Goal: Task Accomplishment & Management: Manage account settings

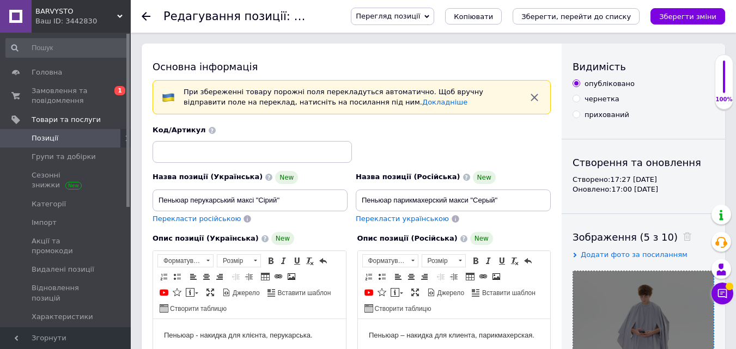
scroll to position [163, 0]
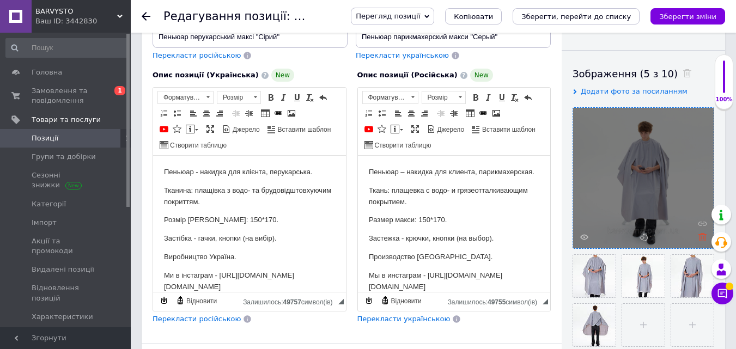
click at [703, 236] on icon at bounding box center [702, 237] width 8 height 8
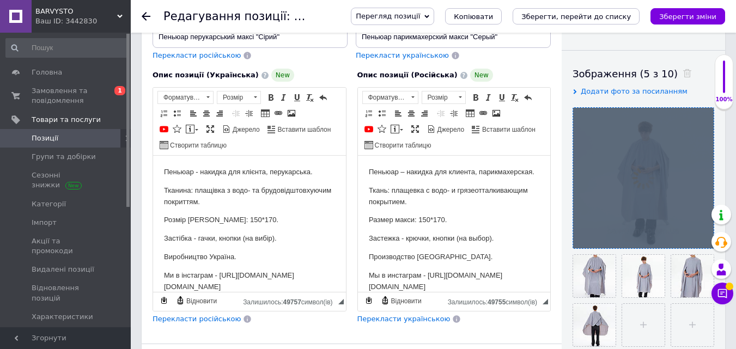
click at [703, 236] on div at bounding box center [643, 178] width 141 height 141
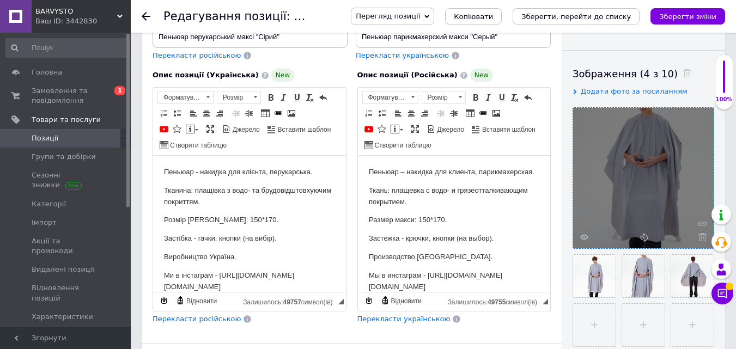
click at [703, 236] on icon at bounding box center [702, 237] width 8 height 8
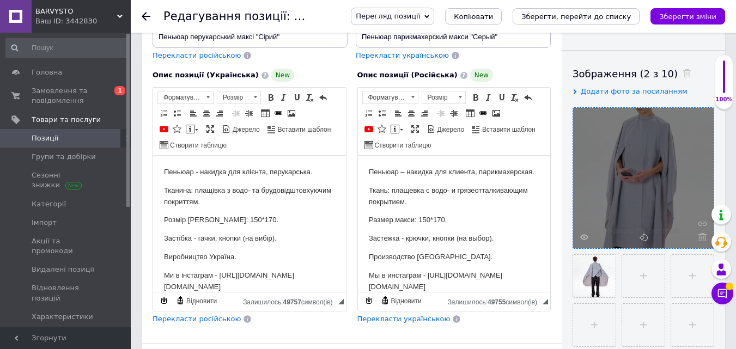
click at [703, 237] on icon at bounding box center [702, 237] width 8 height 8
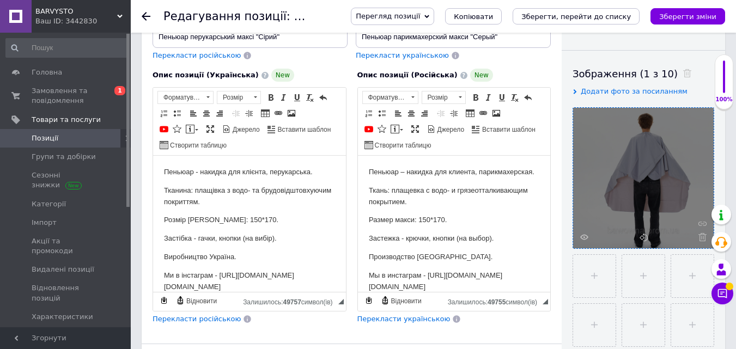
click at [703, 241] on div at bounding box center [643, 178] width 141 height 141
click at [703, 235] on icon at bounding box center [702, 237] width 8 height 8
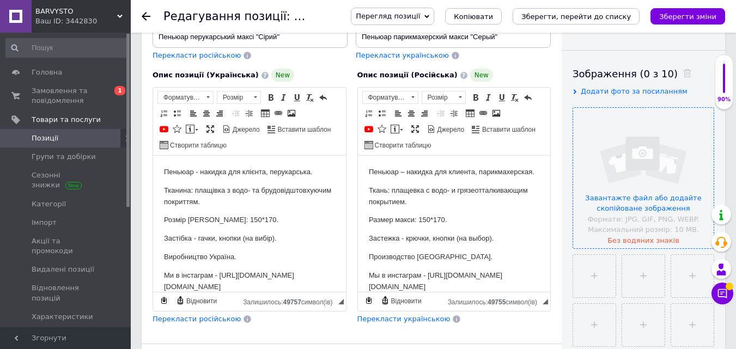
drag, startPoint x: 615, startPoint y: 165, endPoint x: 615, endPoint y: 153, distance: 12.0
click at [615, 153] on input "file" at bounding box center [643, 178] width 141 height 141
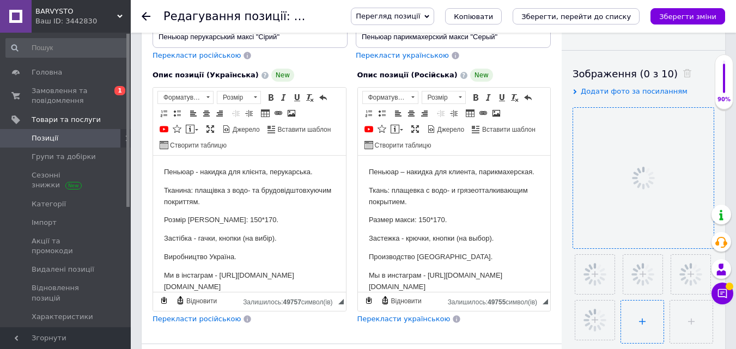
click at [652, 320] on input "file" at bounding box center [642, 322] width 42 height 42
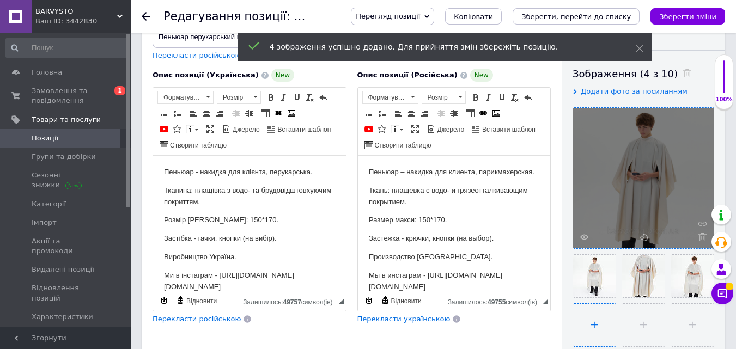
type input "C:\fakepath\foto-48.jpg"
click at [640, 328] on input "file" at bounding box center [642, 325] width 42 height 42
type input "C:\fakepath\foto-55.jpg"
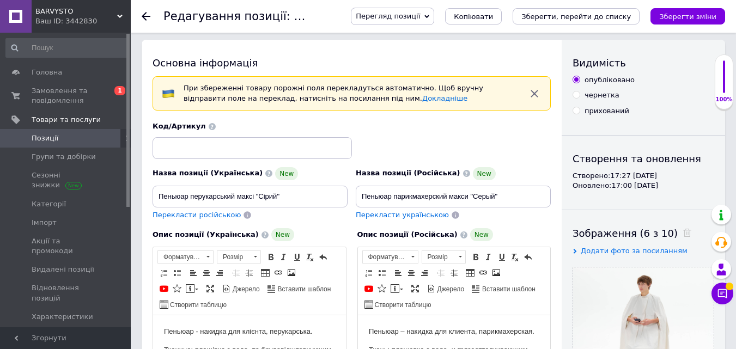
scroll to position [0, 0]
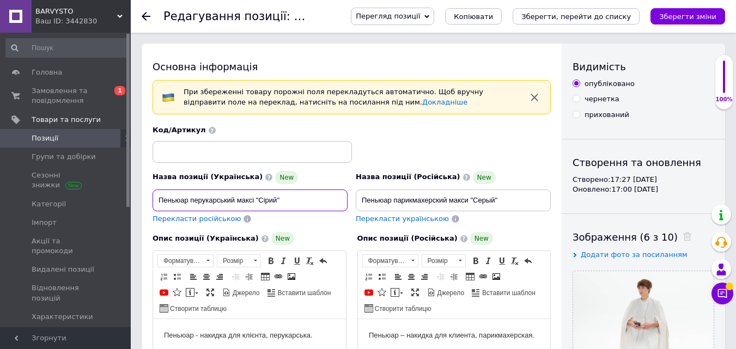
click at [273, 196] on input "Пеньюар перукарський максі "Сірий"" at bounding box center [250, 201] width 195 height 22
click at [265, 198] on input "Пеньюар перукарський максі "Беж"" at bounding box center [250, 201] width 195 height 22
type input "Пеньюар перукарський максі "Беж""
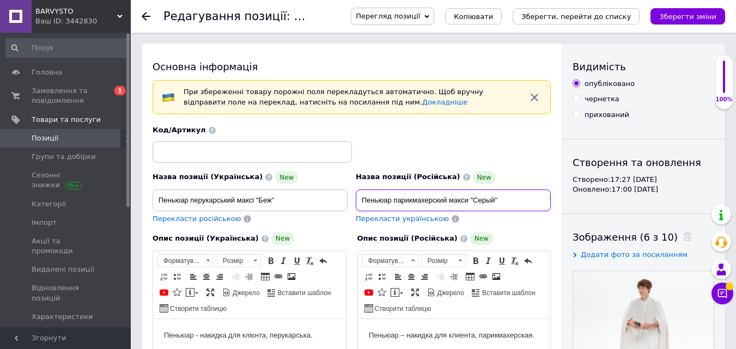
click at [481, 199] on input "Пеньюар парикмахерский макси "Серый"" at bounding box center [453, 201] width 195 height 22
paste input "еж"
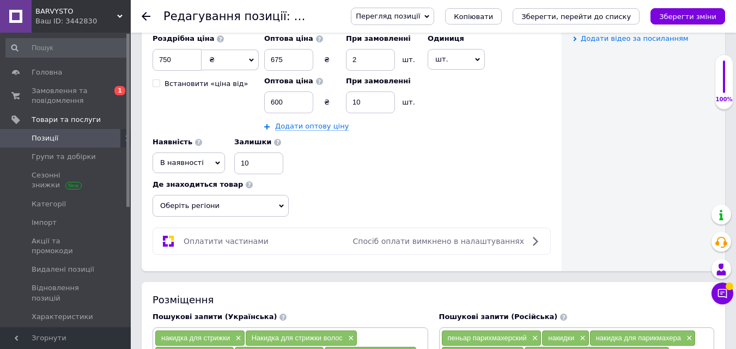
scroll to position [599, 0]
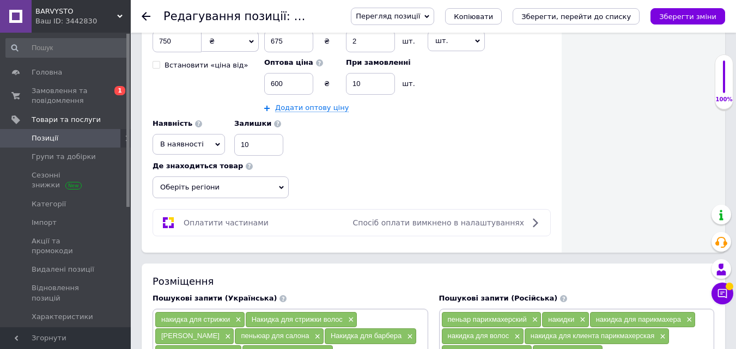
type input "Пеньюар парикмахерский макси "Беж""
click at [195, 194] on span "Оберіть регіони" at bounding box center [221, 188] width 136 height 22
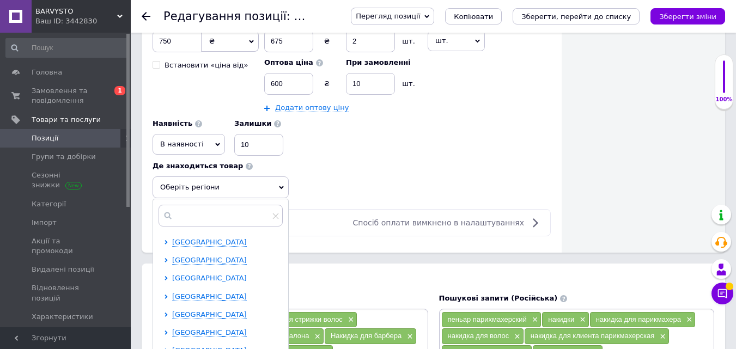
click at [189, 281] on span "[GEOGRAPHIC_DATA]" at bounding box center [209, 278] width 75 height 8
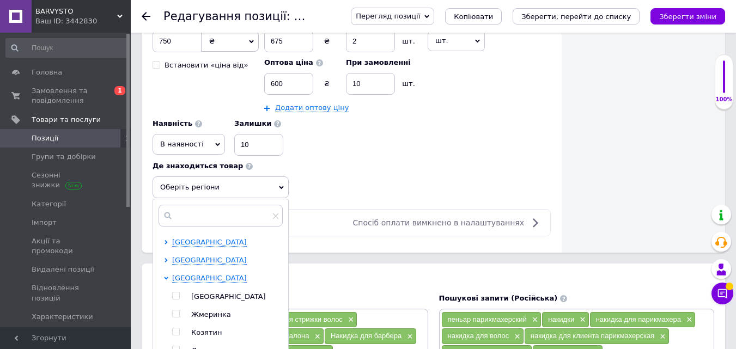
drag, startPoint x: 178, startPoint y: 294, endPoint x: 304, endPoint y: 191, distance: 163.0
click at [178, 294] on input "checkbox" at bounding box center [175, 296] width 7 height 7
checkbox input "true"
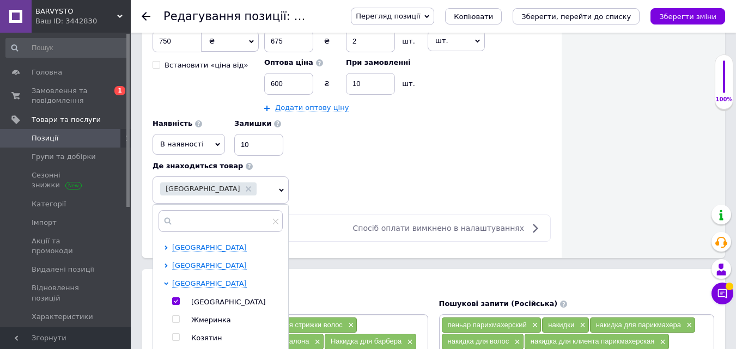
click at [328, 165] on div "Роздрібна ціна 750 ₴ $ EUR CHF GBP ¥ PLN ₸ MDL HUF KGS CNY TRY KRW lei Встанови…" at bounding box center [352, 107] width 398 height 194
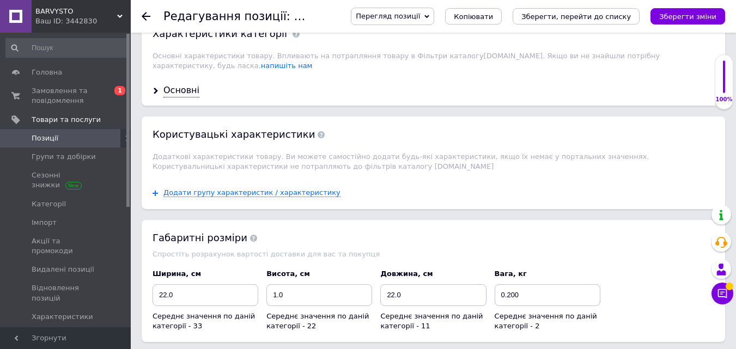
scroll to position [1199, 0]
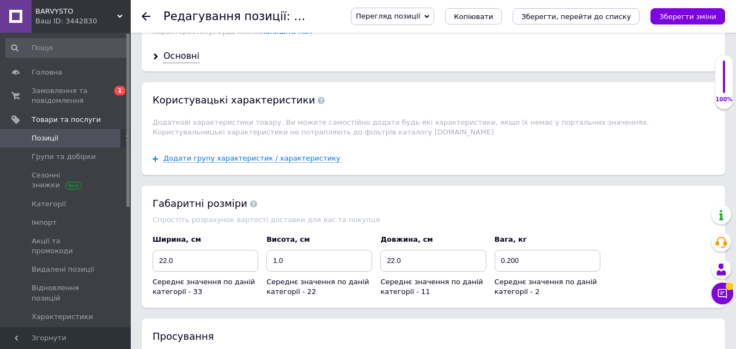
click at [184, 53] on div "Основні" at bounding box center [434, 56] width 584 height 29
click at [183, 50] on div "Основні" at bounding box center [181, 56] width 36 height 13
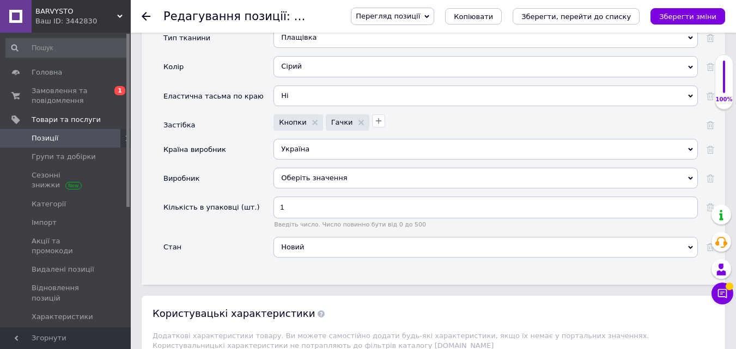
scroll to position [1308, 0]
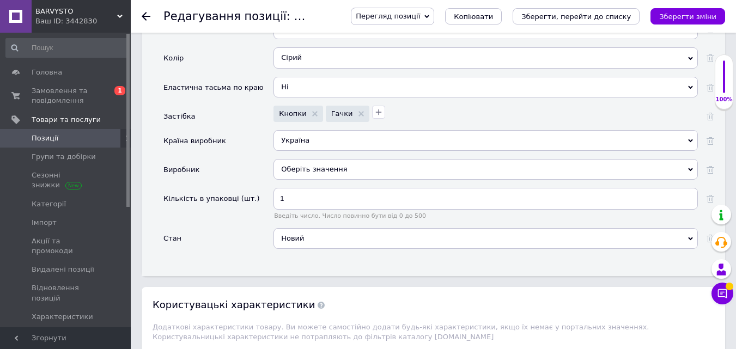
click at [300, 53] on div "Сірий" at bounding box center [486, 57] width 424 height 21
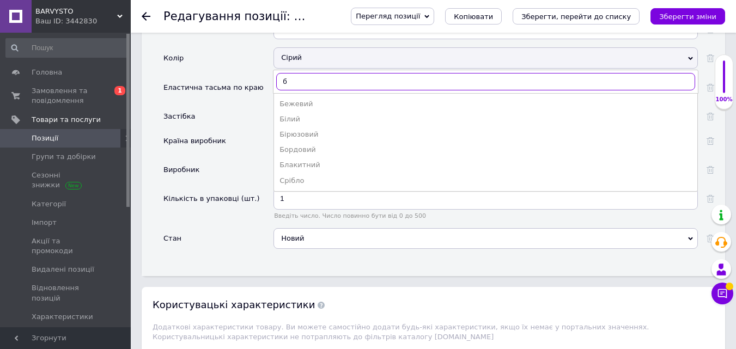
type input "бе"
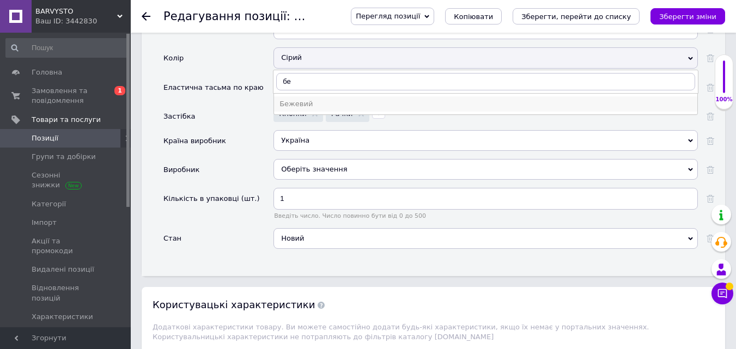
click at [305, 99] on div "Бежевий" at bounding box center [486, 104] width 412 height 10
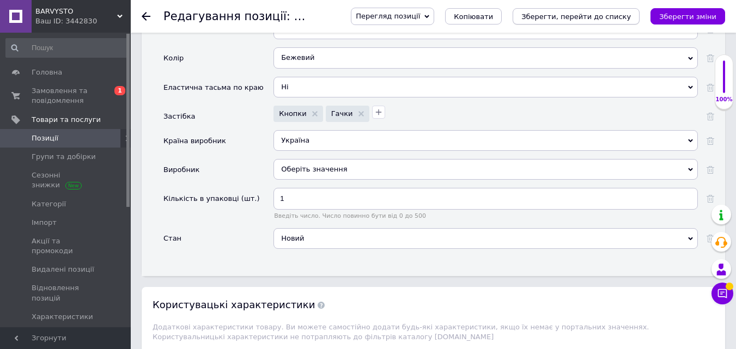
click at [584, 17] on icon "Зберегти, перейти до списку" at bounding box center [576, 17] width 110 height 8
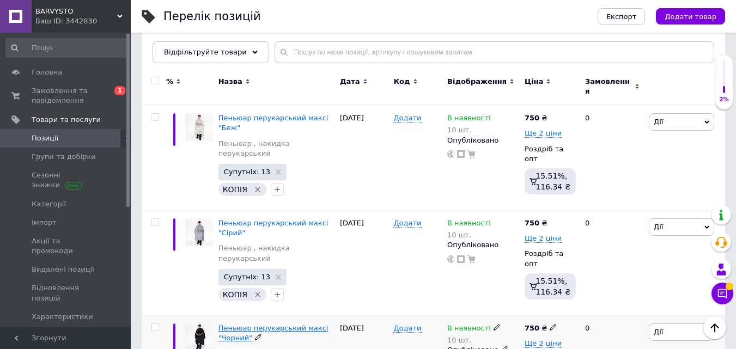
scroll to position [109, 0]
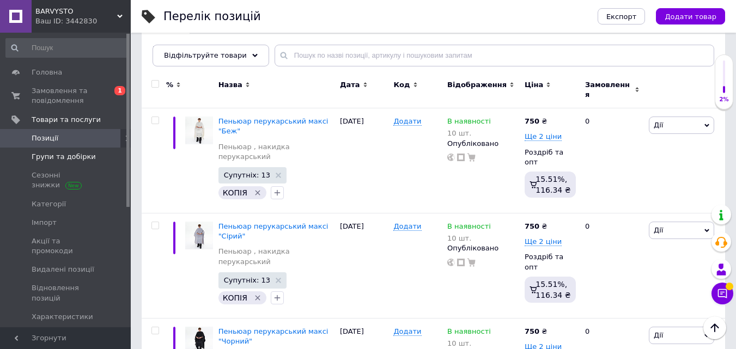
click at [82, 156] on span "Групи та добірки" at bounding box center [64, 157] width 64 height 10
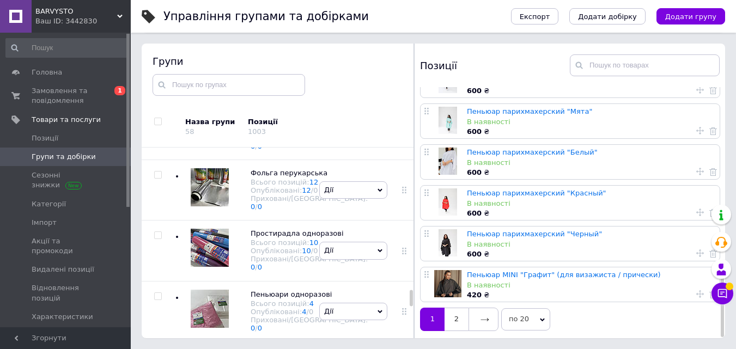
scroll to position [2413, 0]
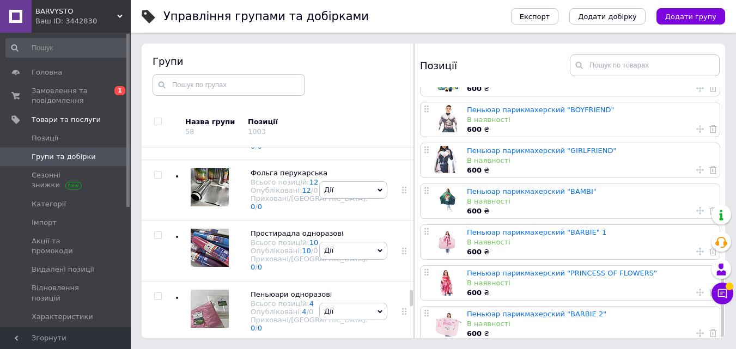
scroll to position [600, 0]
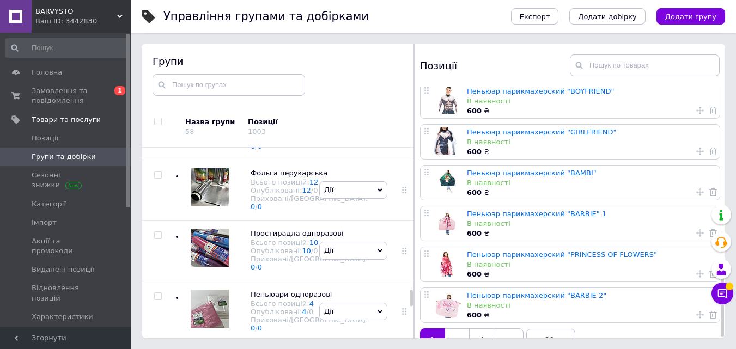
click at [514, 338] on icon at bounding box center [510, 339] width 8 height 3
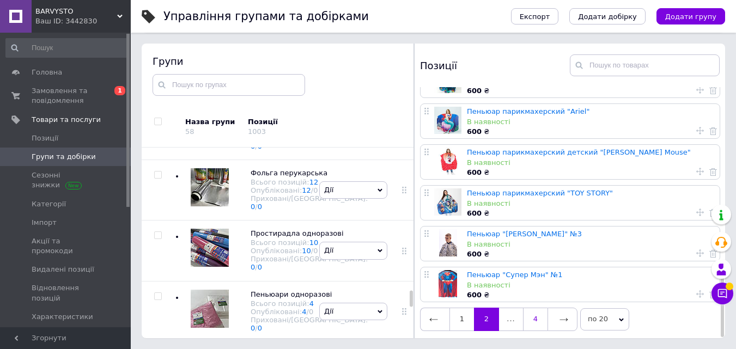
click at [540, 313] on link "4" at bounding box center [535, 319] width 25 height 23
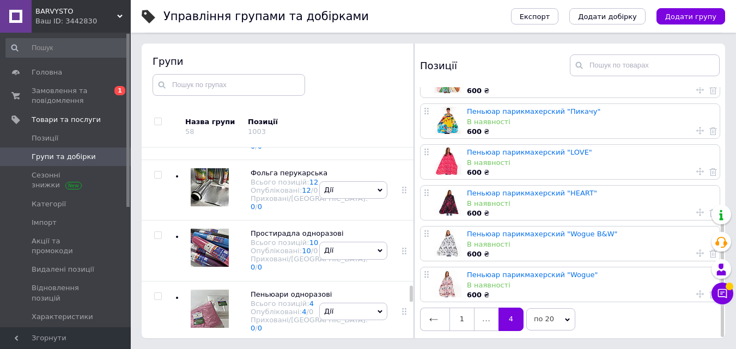
scroll to position [2328, 0]
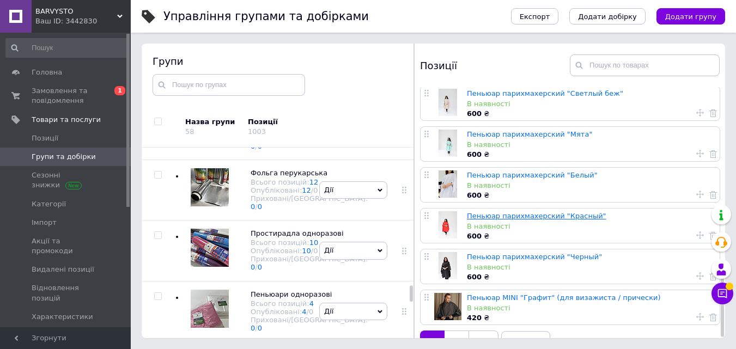
scroll to position [600, 0]
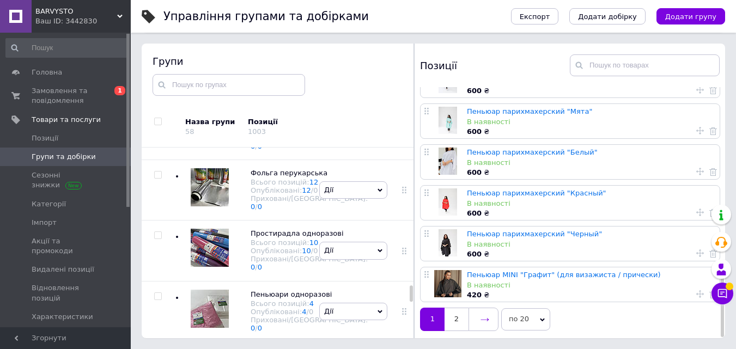
click at [494, 313] on link at bounding box center [484, 319] width 30 height 23
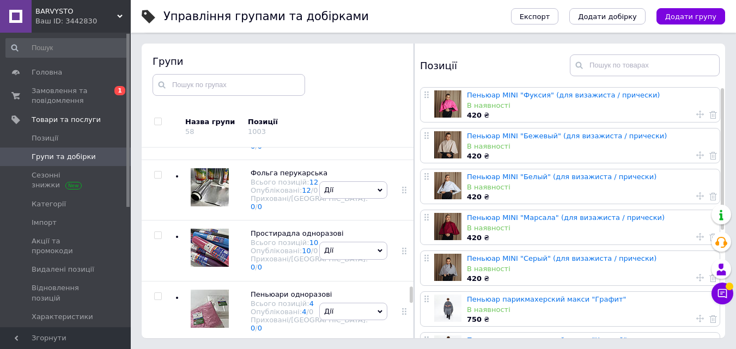
scroll to position [2338, 0]
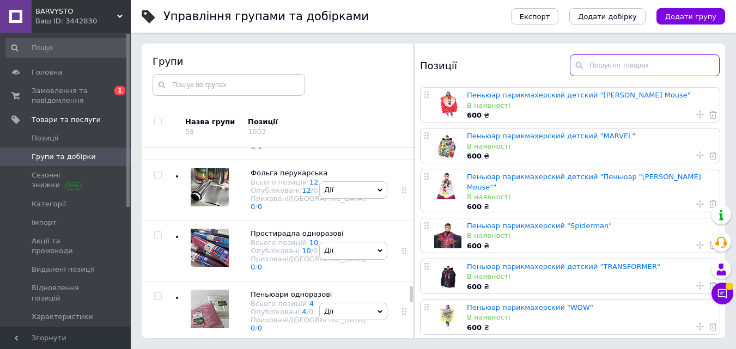
click at [625, 69] on input "text" at bounding box center [645, 65] width 150 height 22
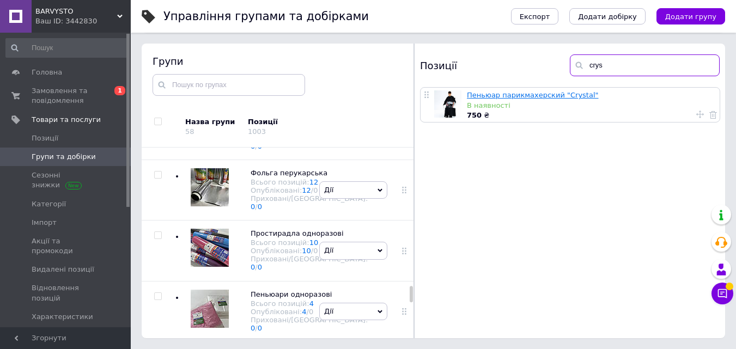
type input "crys"
click at [531, 92] on link "Пеньюар парикмахерский "Crystal"" at bounding box center [533, 95] width 132 height 8
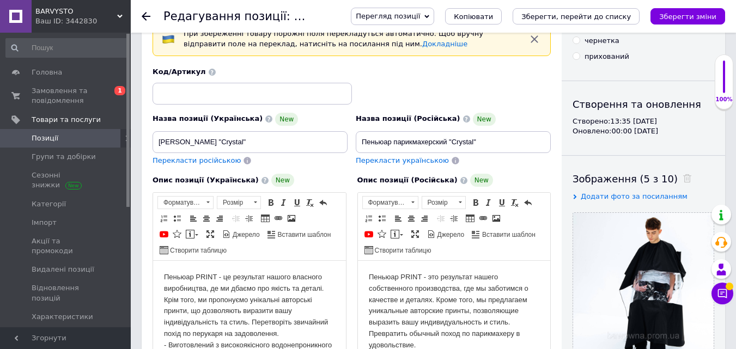
scroll to position [54, 0]
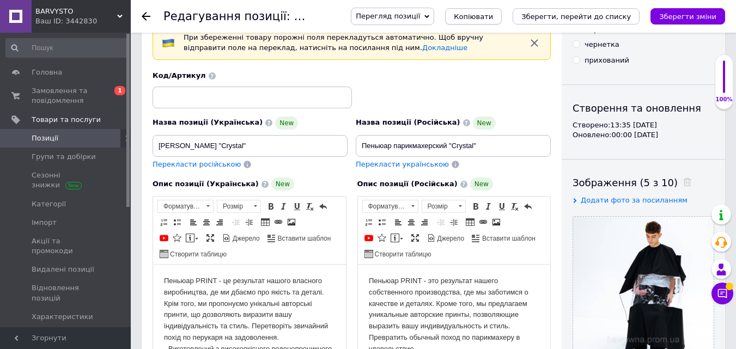
click at [493, 19] on span "Копіювати" at bounding box center [473, 17] width 39 height 8
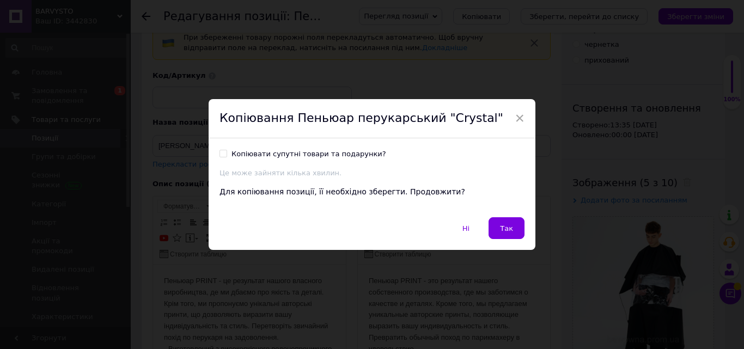
click at [270, 152] on div "Копіювати супутні товари та подарунки?" at bounding box center [309, 154] width 155 height 10
click at [227, 152] on input "Копіювати супутні товари та подарунки?" at bounding box center [223, 153] width 7 height 7
checkbox input "true"
click at [515, 118] on span "×" at bounding box center [520, 118] width 10 height 19
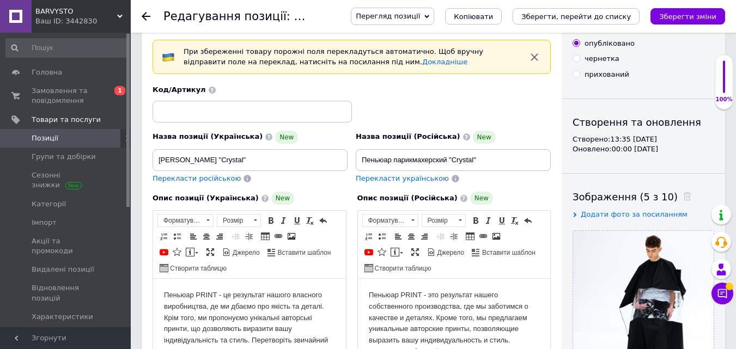
scroll to position [0, 0]
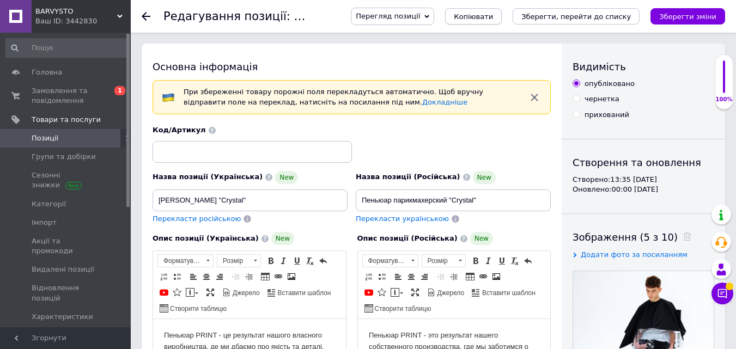
click at [492, 13] on span "Копіювати" at bounding box center [473, 17] width 39 height 8
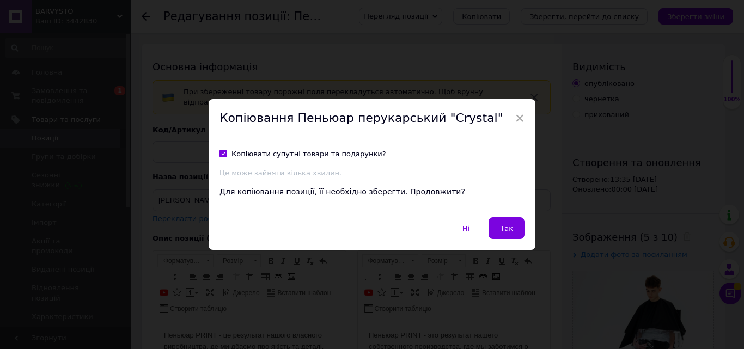
click at [501, 234] on button "Так" at bounding box center [507, 228] width 36 height 22
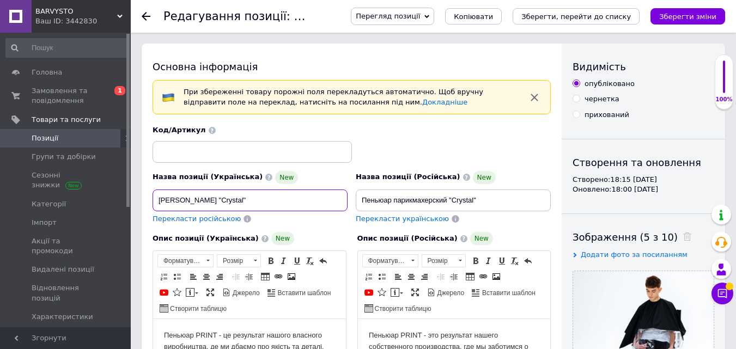
click at [253, 200] on input "[PERSON_NAME] "Crystal"" at bounding box center [250, 201] width 195 height 22
click at [251, 200] on input "Пеньюар перукарський "Aqua"" at bounding box center [250, 201] width 195 height 22
type input "Пеньюар перукарський "Aqua""
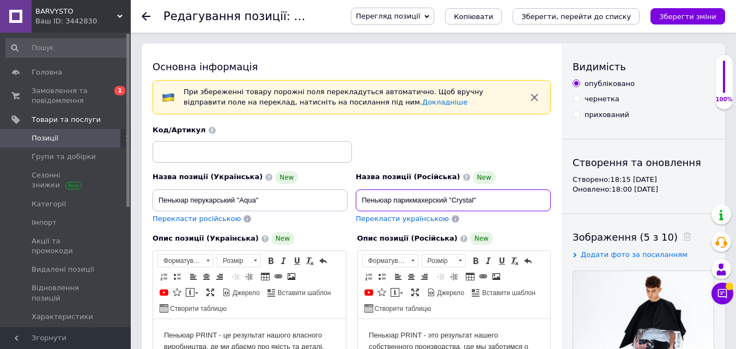
click at [461, 202] on input "Пеньюар парикмахерский "Crystal"" at bounding box center [453, 201] width 195 height 22
paste input "Aqua"
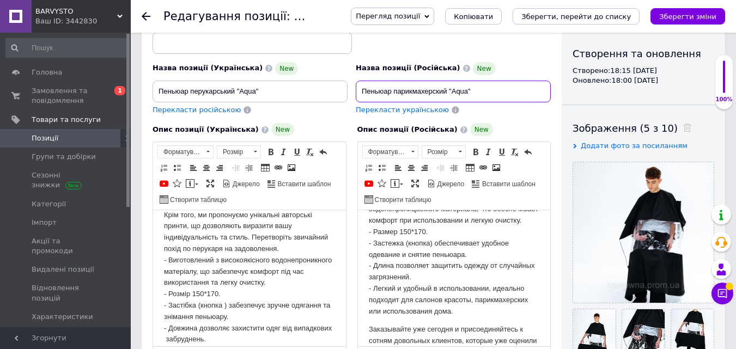
scroll to position [27, 0]
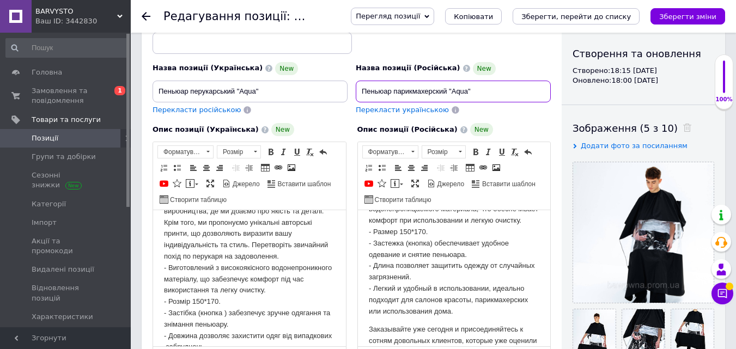
type input "Пеньюар парикмахерский "Aqua""
click at [191, 301] on p "Пеньюар PRINT - це результат нашого власного виробництва, де ми дбаємо про якіс…" at bounding box center [249, 291] width 171 height 193
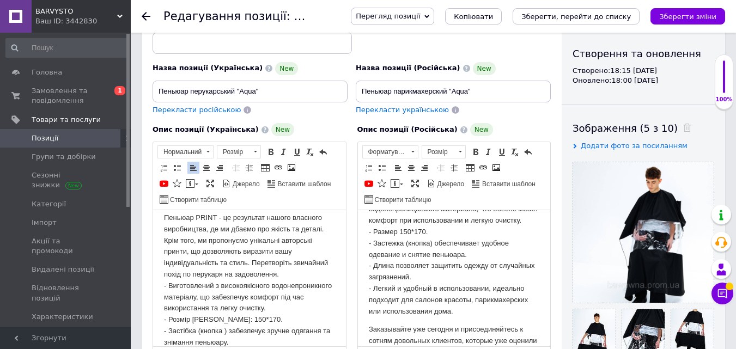
scroll to position [0, 0]
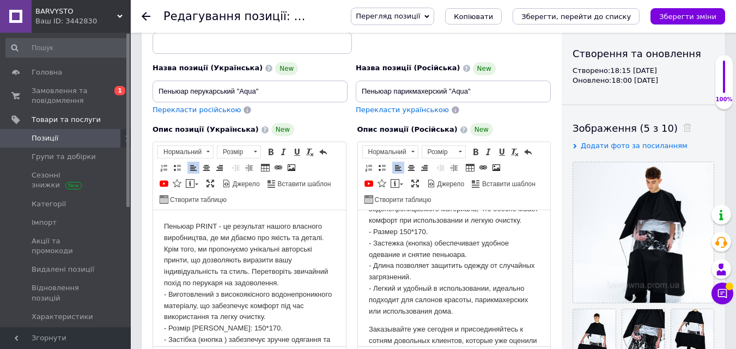
click at [400, 242] on p "Пеньюар PRINT - это результат нашего собственного производства, где мы заботимс…" at bounding box center [453, 215] width 171 height 204
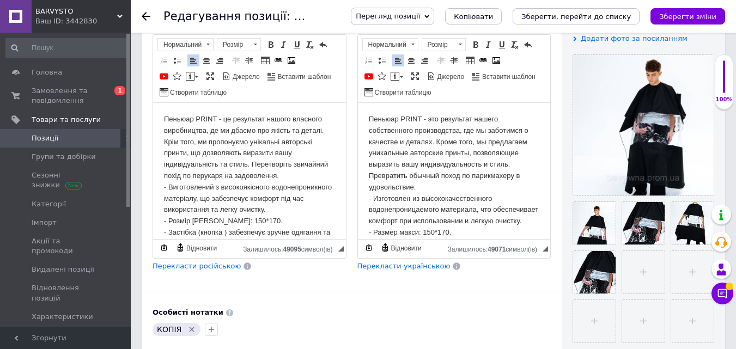
scroll to position [274, 0]
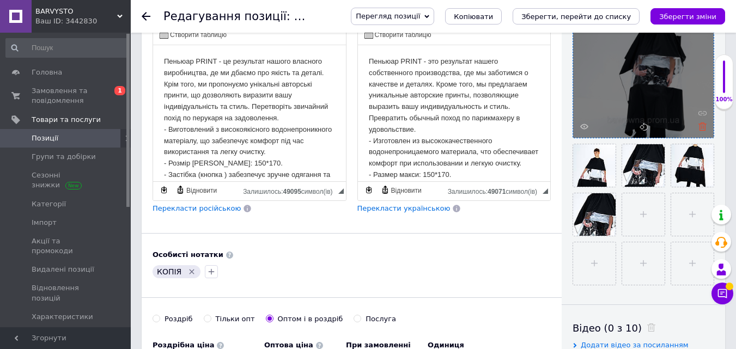
click at [702, 129] on icon at bounding box center [702, 127] width 8 height 8
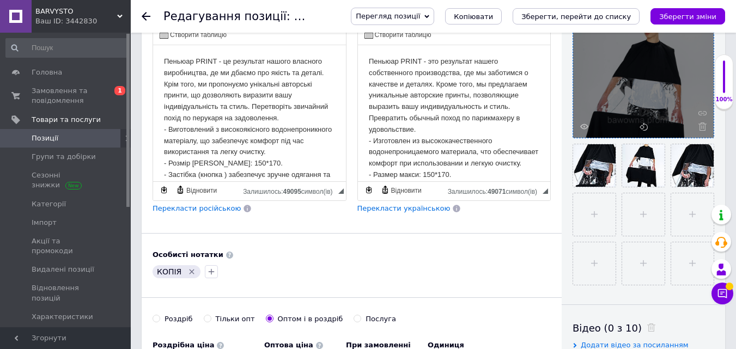
click at [702, 129] on use at bounding box center [702, 127] width 8 height 8
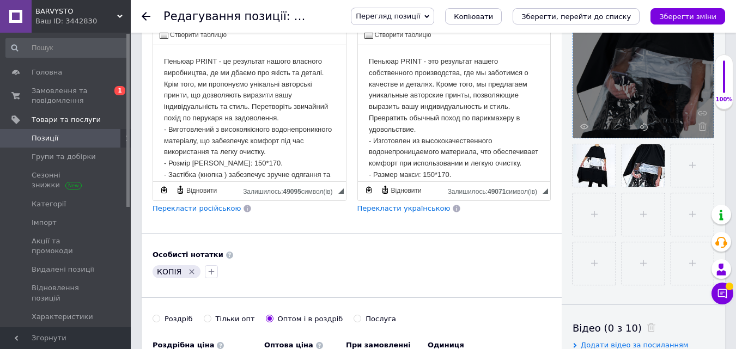
click at [702, 129] on use at bounding box center [702, 127] width 8 height 8
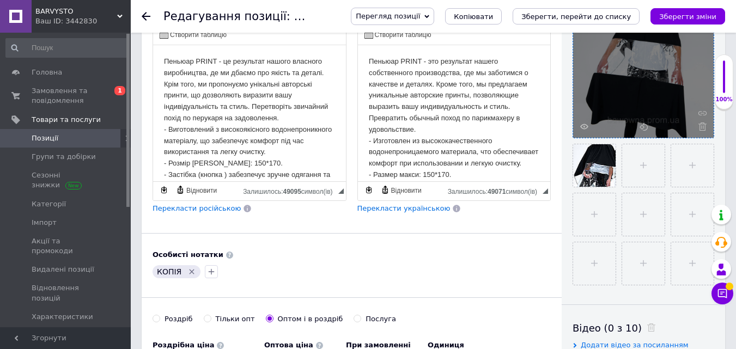
click at [702, 129] on use at bounding box center [702, 127] width 8 height 8
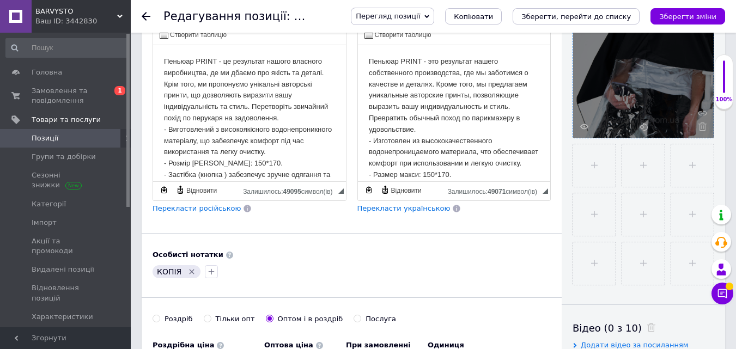
click at [702, 129] on use at bounding box center [702, 127] width 8 height 8
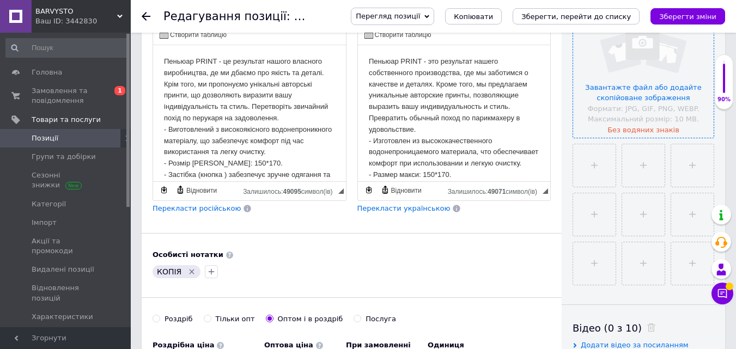
click at [658, 84] on input "file" at bounding box center [643, 67] width 141 height 141
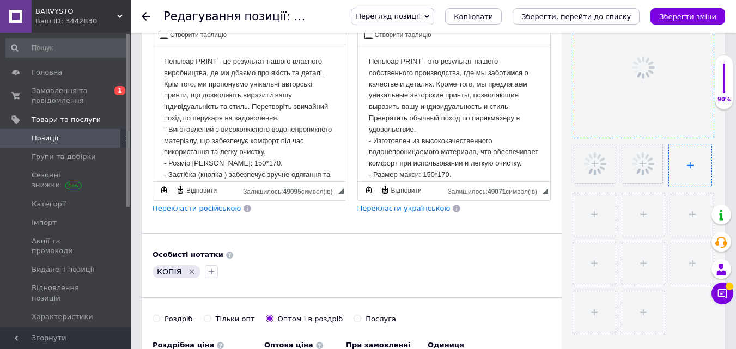
click at [682, 179] on input "file" at bounding box center [690, 165] width 42 height 42
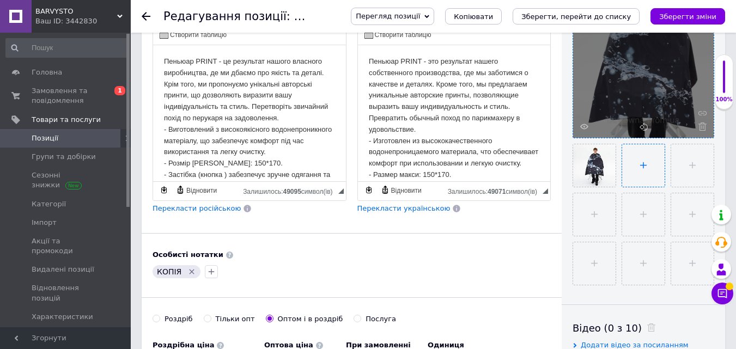
type input "C:\fakepath\foto-85.jpg"
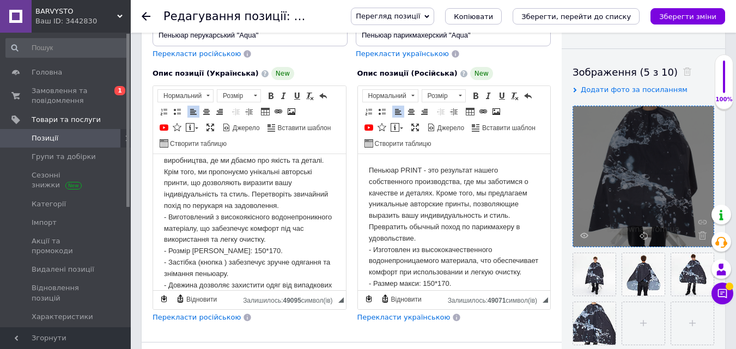
scroll to position [38, 0]
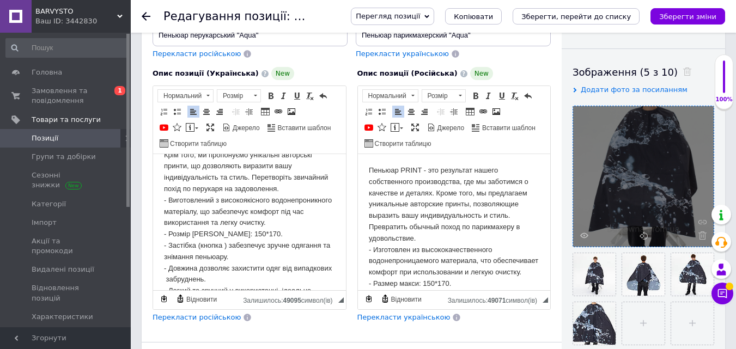
click at [224, 245] on p "Пеньюар PRINT - це результат нашого власного виробництва, де ми дбаємо про якіс…" at bounding box center [249, 223] width 171 height 193
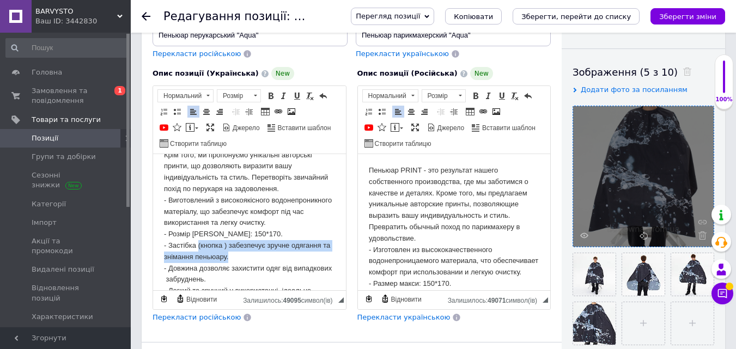
drag, startPoint x: 200, startPoint y: 248, endPoint x: 239, endPoint y: 261, distance: 41.4
click at [239, 261] on p "Пеньюар PRINT - це результат нашого власного виробництва, де ми дбаємо про якіс…" at bounding box center [249, 223] width 171 height 193
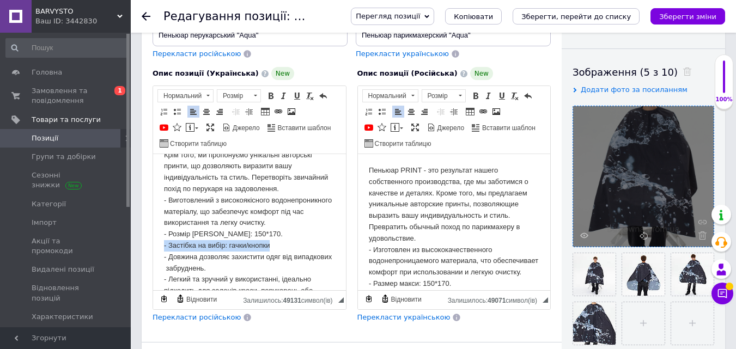
drag, startPoint x: 276, startPoint y: 242, endPoint x: 167, endPoint y: 241, distance: 108.4
click at [164, 241] on p "Пеньюар PRINT - це результат нашого власного виробництва, де ми дбаємо про якіс…" at bounding box center [249, 217] width 171 height 181
copy p "- Застібка на вибір: гачки/кнопки"
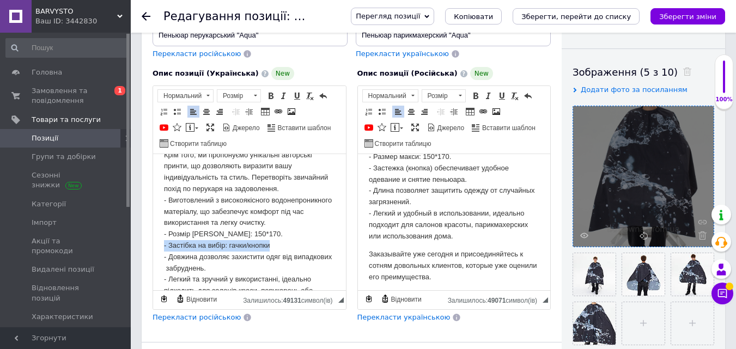
scroll to position [109, 0]
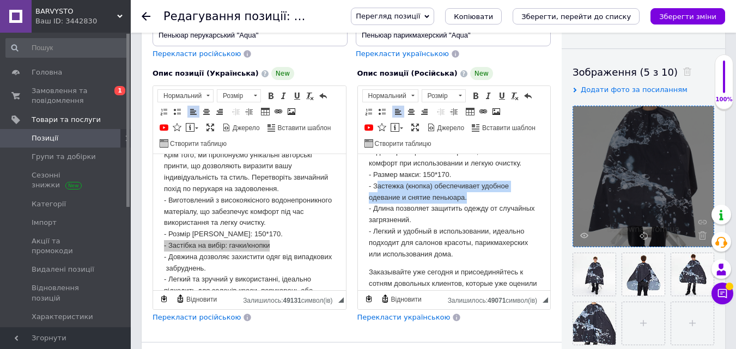
drag, startPoint x: 377, startPoint y: 196, endPoint x: 468, endPoint y: 209, distance: 91.8
click at [468, 209] on p "Пеньюар PRINT - это результат нашего собственного производства, где мы заботимс…" at bounding box center [453, 158] width 171 height 204
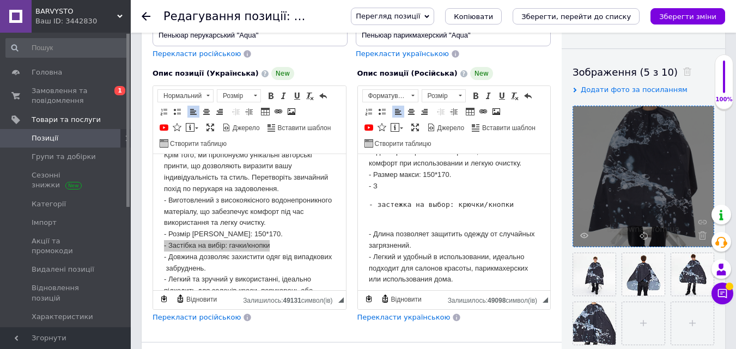
click at [379, 211] on pre "- застежка на выбор: крючки/кнопки" at bounding box center [453, 204] width 171 height 11
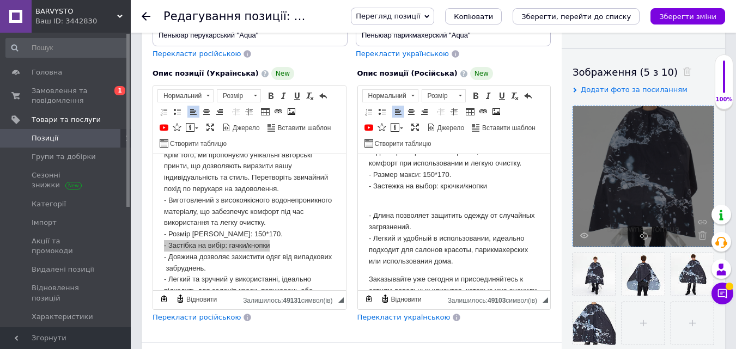
click at [376, 219] on p "- Длина позволяет защитить одежду от случайных загрязнений. - Легкий и удобный …" at bounding box center [453, 233] width 171 height 68
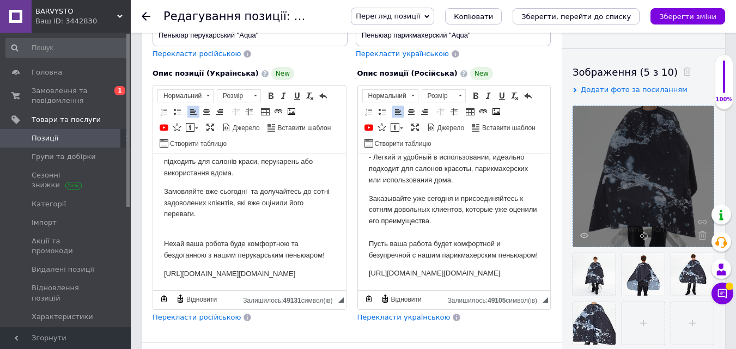
scroll to position [179, 0]
click at [251, 227] on p "Нехай ваша робота буде комфортною та бездоганною з нашим перукарським пеньюаром!" at bounding box center [249, 244] width 171 height 34
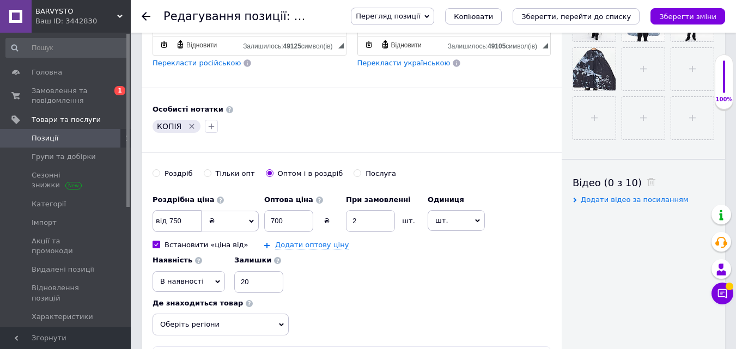
scroll to position [492, 0]
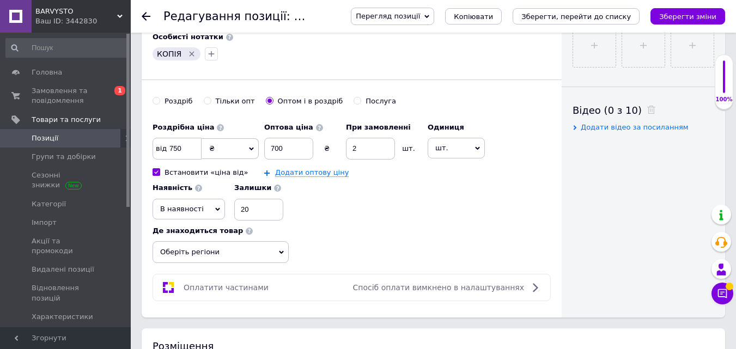
click at [228, 250] on span "Оберіть регіони" at bounding box center [221, 252] width 136 height 22
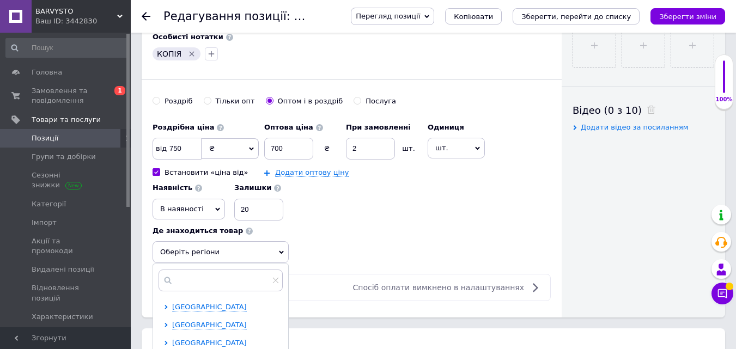
click at [195, 342] on span "[GEOGRAPHIC_DATA]" at bounding box center [209, 343] width 75 height 8
click at [177, 309] on input "checkbox" at bounding box center [175, 305] width 7 height 7
checkbox input "true"
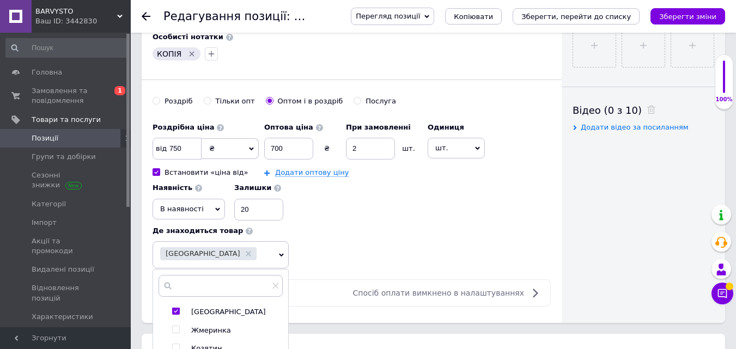
click at [432, 224] on div "Роздрібна ціна від 750 ₴ $ EUR CHF GBP ¥ PLN ₸ MDL HUF KGS CNY TRY KRW lei Вста…" at bounding box center [352, 192] width 398 height 151
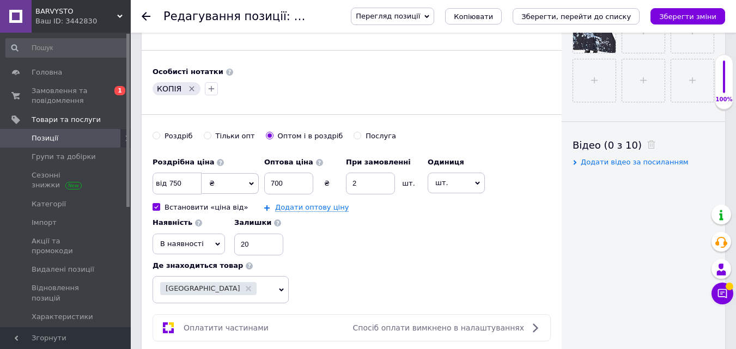
scroll to position [438, 0]
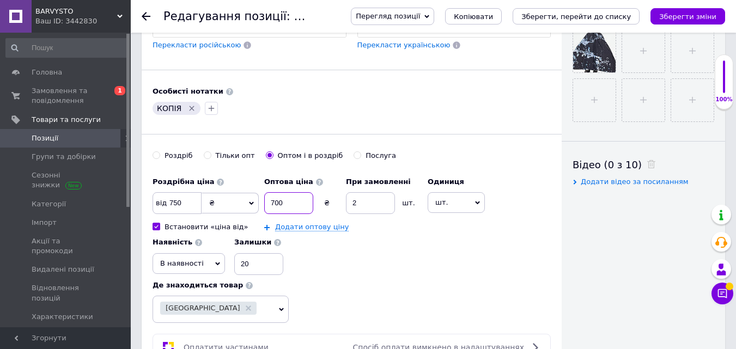
drag, startPoint x: 307, startPoint y: 202, endPoint x: 260, endPoint y: 201, distance: 46.9
click at [260, 201] on div "Роздрібна ціна від 750 ₴ $ EUR CHF GBP ¥ PLN ₸ MDL HUF KGS CNY TRY KRW lei Вста…" at bounding box center [352, 224] width 398 height 104
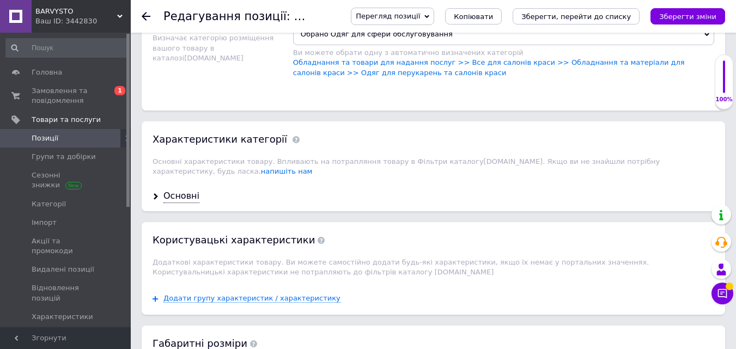
scroll to position [1037, 0]
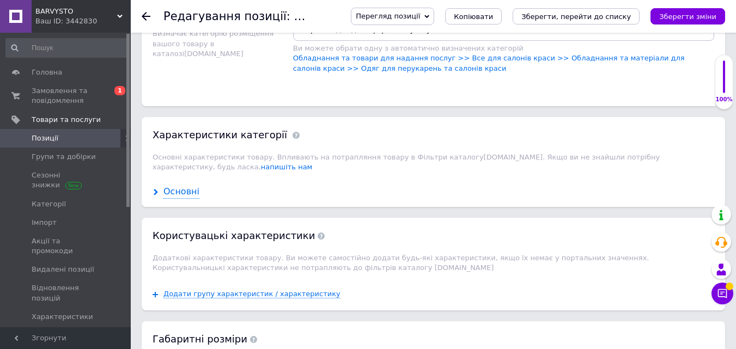
type input "675"
click at [187, 186] on div "Основні" at bounding box center [181, 192] width 36 height 13
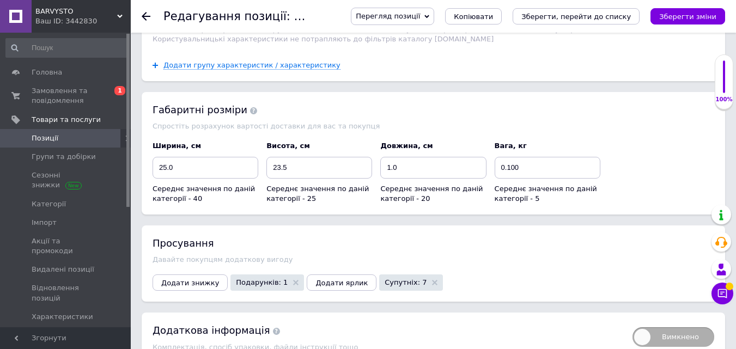
scroll to position [1795, 0]
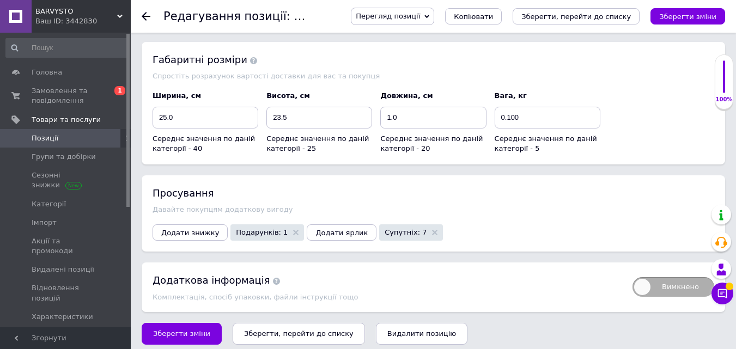
click at [298, 323] on button "Зберегти, перейти до списку" at bounding box center [299, 334] width 132 height 22
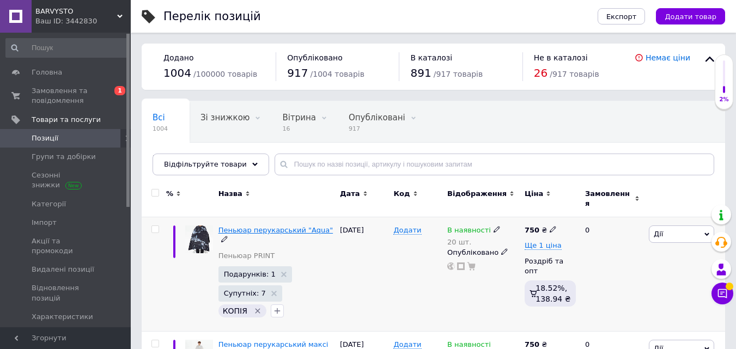
click at [268, 226] on span "Пеньюар перукарський "Aqua"" at bounding box center [275, 230] width 115 height 8
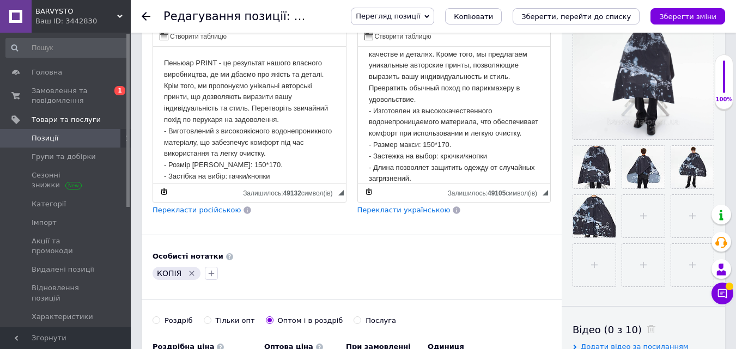
scroll to position [54, 0]
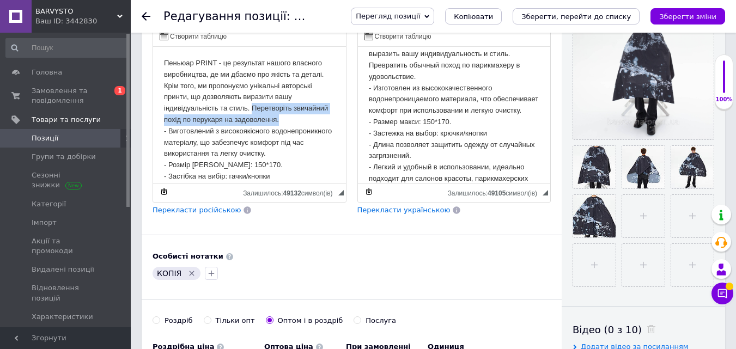
drag, startPoint x: 252, startPoint y: 108, endPoint x: 317, endPoint y: 116, distance: 65.3
click at [317, 116] on p "Пеньюар PRINT - це результат нашого власного виробництва, де ми дбаємо про якіс…" at bounding box center [249, 148] width 171 height 181
copy p "Перетворіть звичайний похід по перукаря на задоволення."
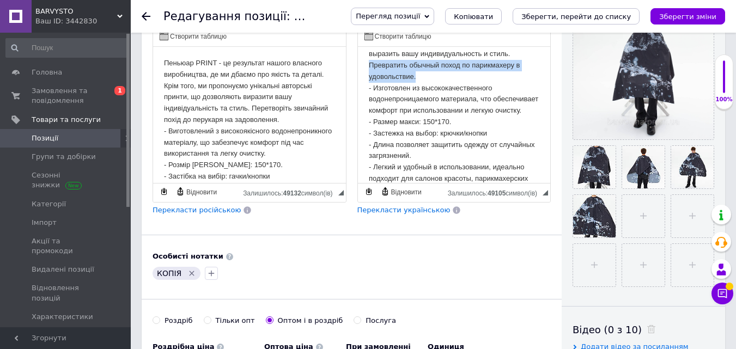
drag, startPoint x: 369, startPoint y: 65, endPoint x: 421, endPoint y: 75, distance: 52.1
click at [421, 75] on p "Пеньюар PRINT - это результат нашего собственного производства, где мы заботимс…" at bounding box center [453, 99] width 171 height 193
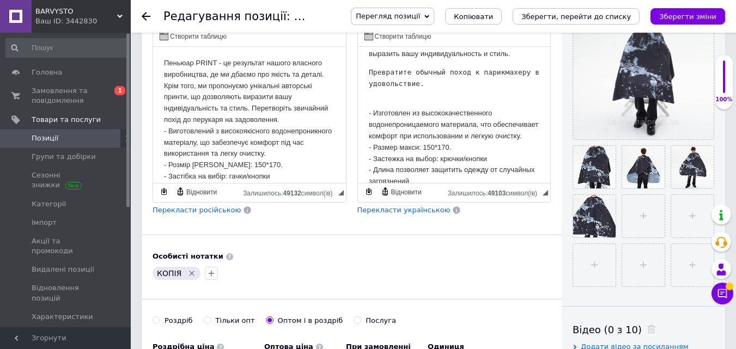
click at [380, 100] on p "- Изготовлен из высококачественного водонепроницаемого материала, что обеспечив…" at bounding box center [453, 159] width 171 height 125
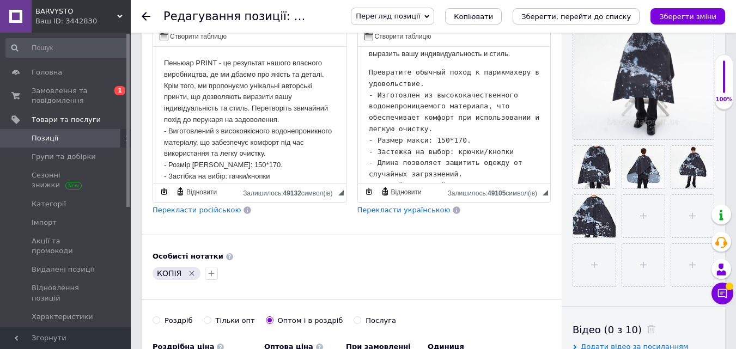
click at [368, 71] on pre "Превратите обычный поход к парикмахеру в удовольствие. - Изготовлен из высокока…" at bounding box center [453, 140] width 171 height 147
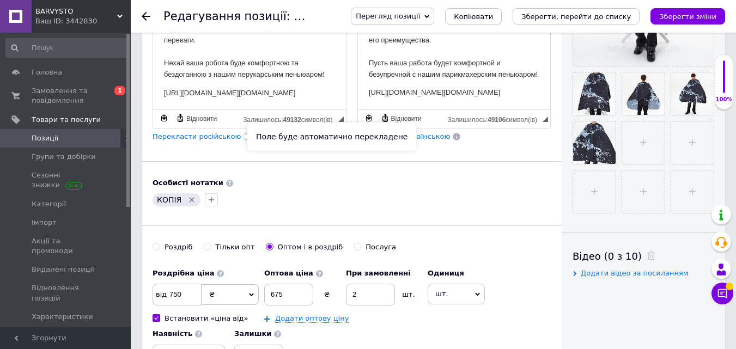
scroll to position [327, 0]
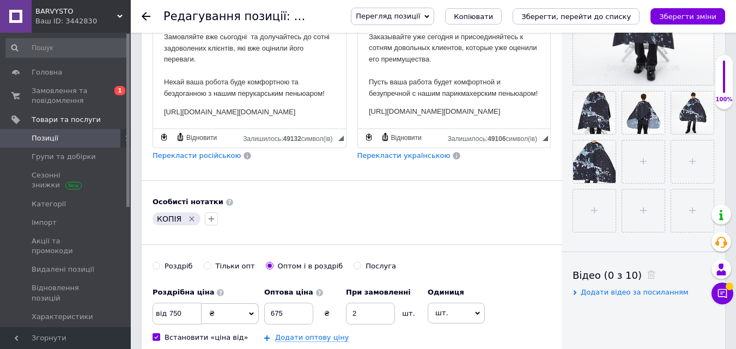
drag, startPoint x: 320, startPoint y: 111, endPoint x: 159, endPoint y: 96, distance: 162.4
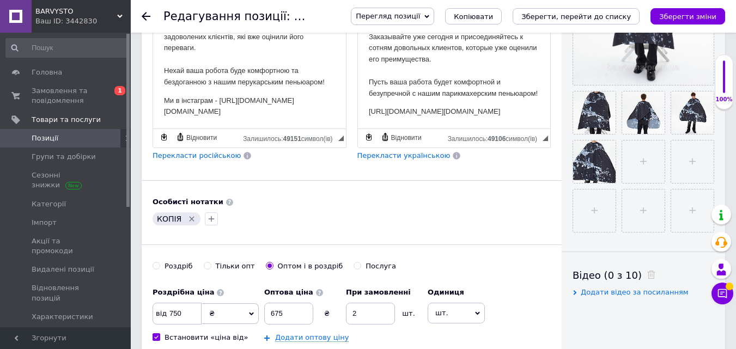
drag, startPoint x: 368, startPoint y: 96, endPoint x: 523, endPoint y: 118, distance: 156.3
click at [520, 115] on p "[URL][DOMAIN_NAME][DOMAIN_NAME]" at bounding box center [453, 112] width 171 height 11
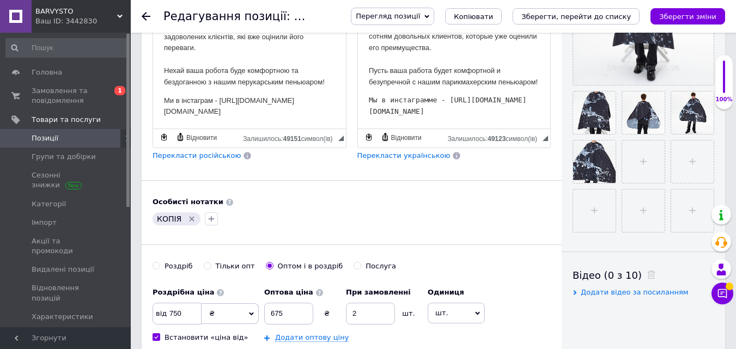
drag, startPoint x: 523, startPoint y: 110, endPoint x: 378, endPoint y: 85, distance: 147.6
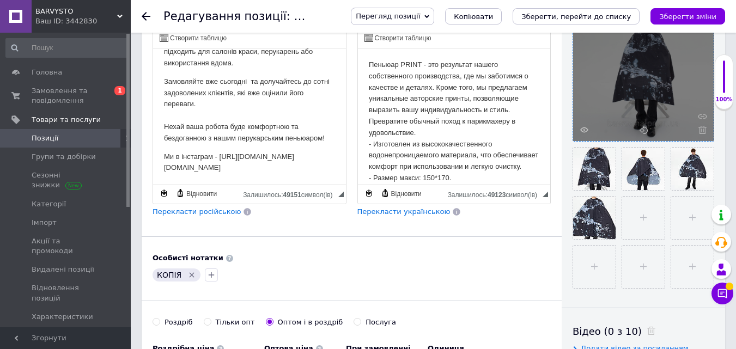
scroll to position [163, 0]
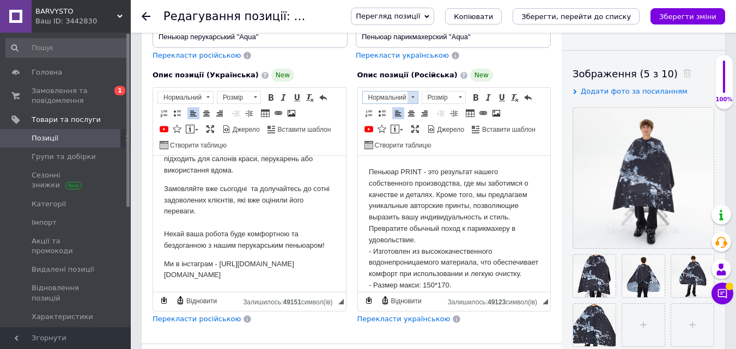
click at [409, 99] on span at bounding box center [413, 98] width 10 height 12
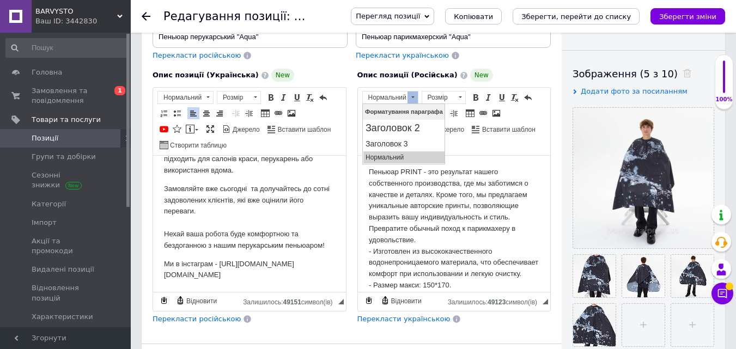
scroll to position [0, 0]
click at [388, 156] on p "Нормальний" at bounding box center [403, 158] width 77 height 8
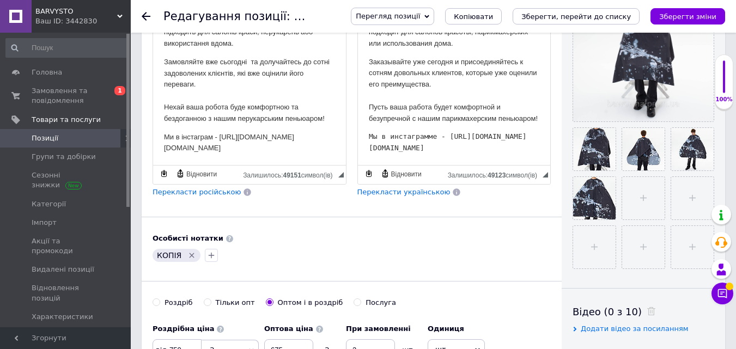
scroll to position [272, 0]
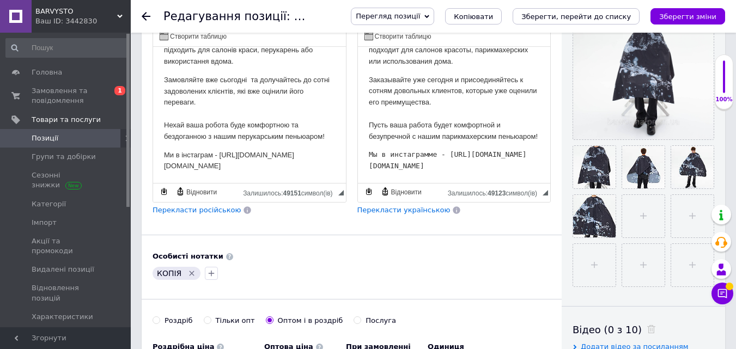
click at [452, 125] on p "Заказывайте уже сегодня и присоединяйтесь к сотням довольных клиентов, которые …" at bounding box center [453, 109] width 171 height 68
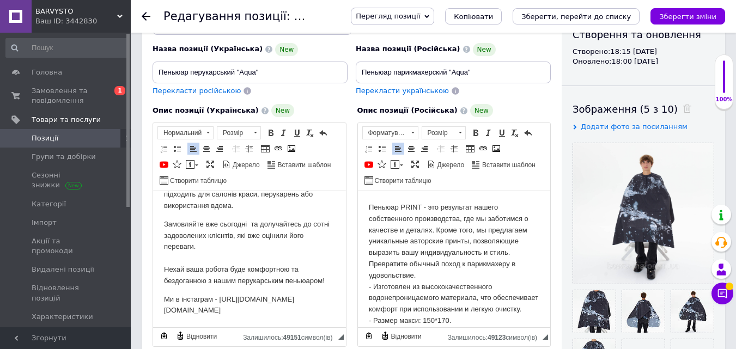
scroll to position [109, 0]
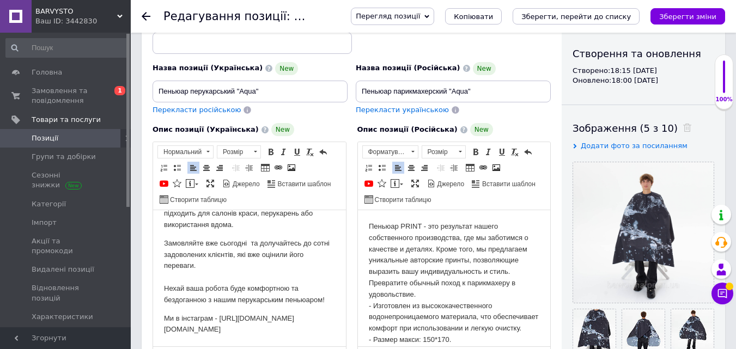
drag, startPoint x: 509, startPoint y: 327, endPoint x: 366, endPoint y: 209, distance: 186.1
click at [414, 150] on span at bounding box center [413, 152] width 10 height 12
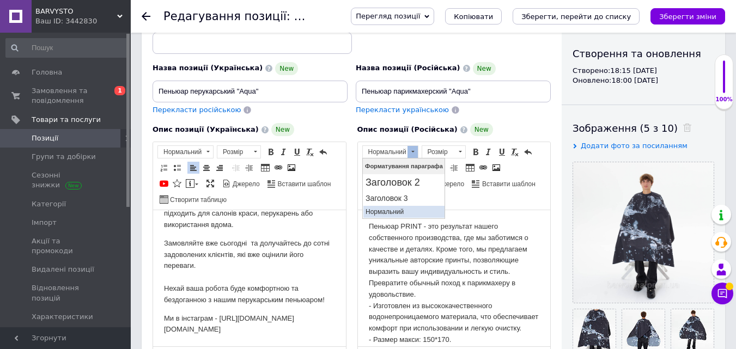
click at [391, 208] on p "Нормальний" at bounding box center [403, 212] width 77 height 8
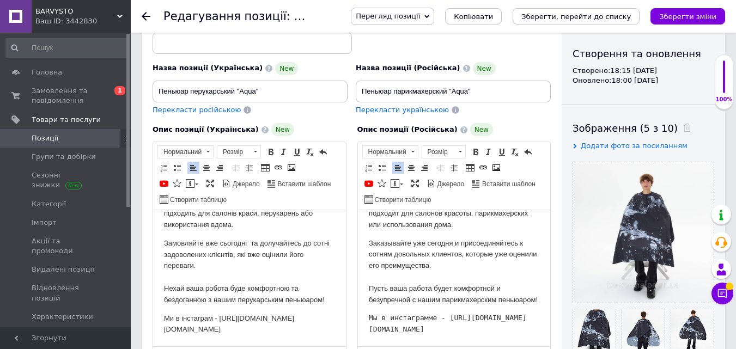
scroll to position [206, 0]
click at [433, 318] on pre "Мы в инстаграмме - [URL][DOMAIN_NAME][DOMAIN_NAME]" at bounding box center [453, 324] width 171 height 23
click at [551, 21] on button "Зберегти, перейти до списку" at bounding box center [576, 16] width 127 height 16
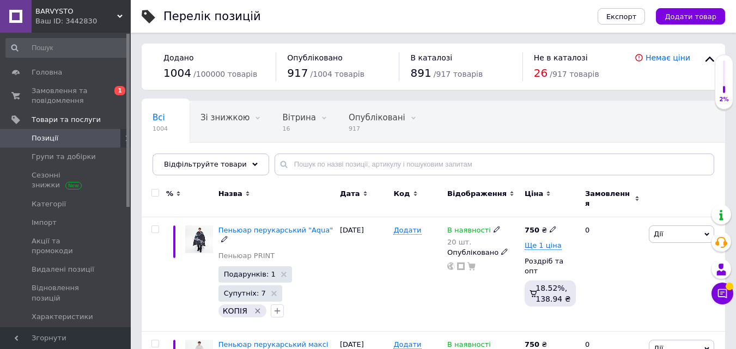
click at [224, 226] on span "Пеньюар перукарський "Aqua"" at bounding box center [275, 230] width 115 height 8
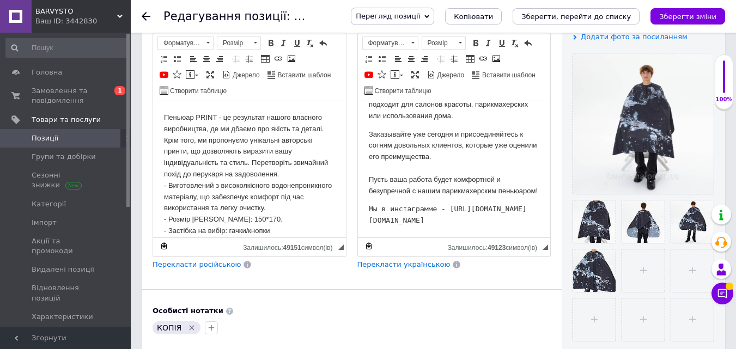
scroll to position [206, 0]
click at [367, 207] on html "Пеньюар PRINT - это результат нашего собственного производства, где мы заботимс…" at bounding box center [453, 77] width 193 height 319
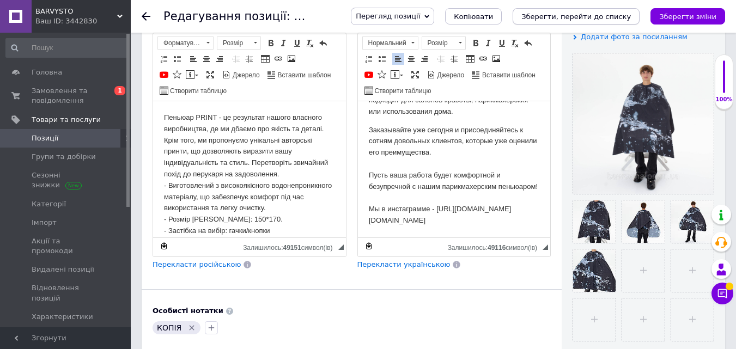
click at [563, 13] on icon "Зберегти, перейти до списку" at bounding box center [576, 17] width 110 height 8
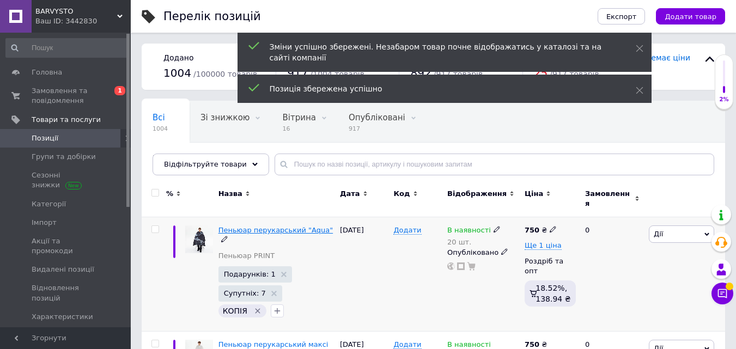
click at [241, 226] on span "Пеньюар перукарський "Aqua"" at bounding box center [275, 230] width 115 height 8
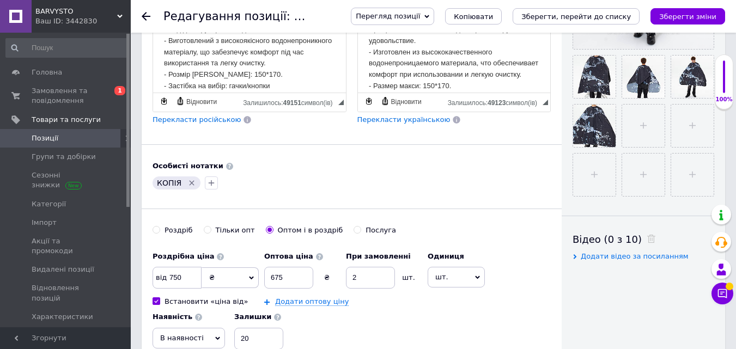
scroll to position [272, 0]
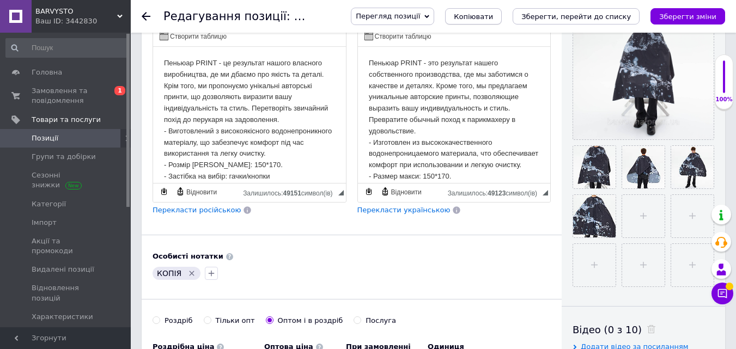
click at [493, 21] on span "Копіювати" at bounding box center [473, 17] width 39 height 8
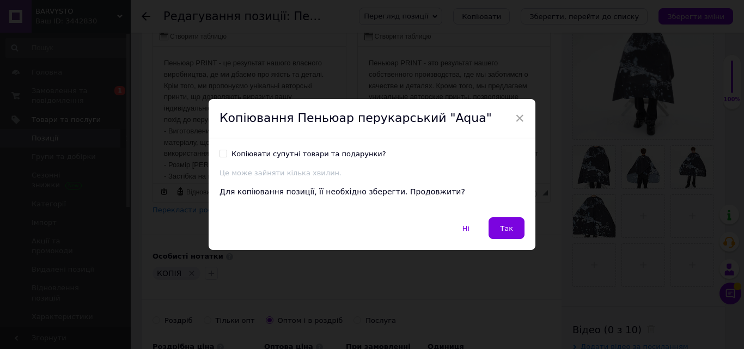
click at [222, 150] on input "Копіювати супутні товари та подарунки?" at bounding box center [223, 153] width 7 height 7
checkbox input "true"
click at [510, 229] on span "Так" at bounding box center [506, 228] width 13 height 8
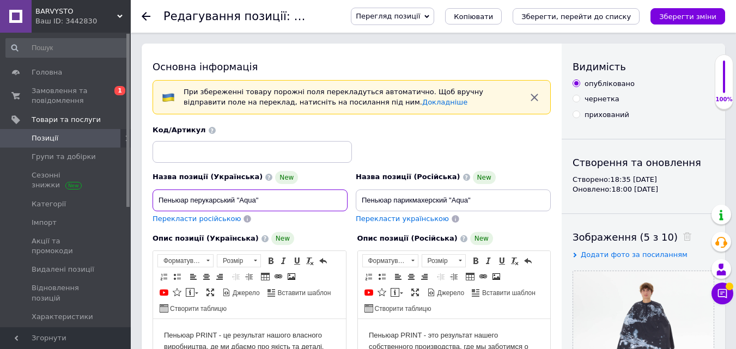
click at [244, 204] on input "Пеньюар перукарський "Aqua"" at bounding box center [250, 201] width 195 height 22
paste input "Power"
type input "Пеньюар перукарський "Power""
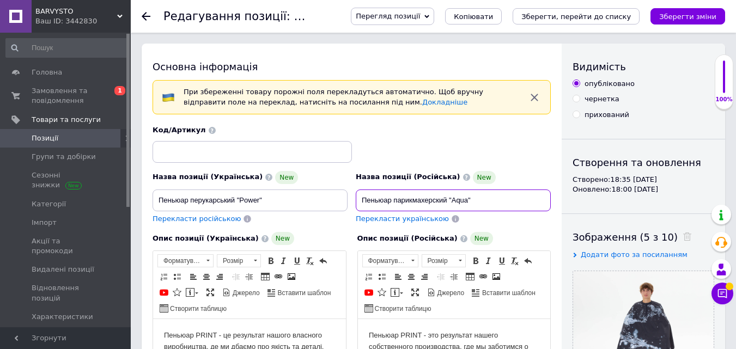
click at [457, 201] on input "Пеньюар парикмахерский "Aqua"" at bounding box center [453, 201] width 195 height 22
paste input "Power"
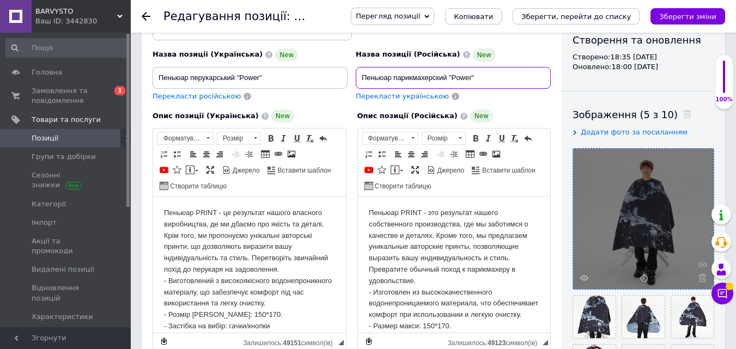
scroll to position [218, 0]
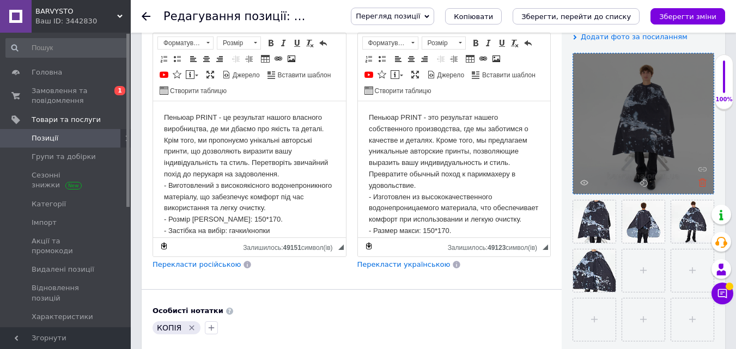
type input "Пеньюар парикмахерский "Power""
click at [702, 184] on use at bounding box center [702, 183] width 8 height 8
click at [703, 184] on div at bounding box center [643, 123] width 141 height 141
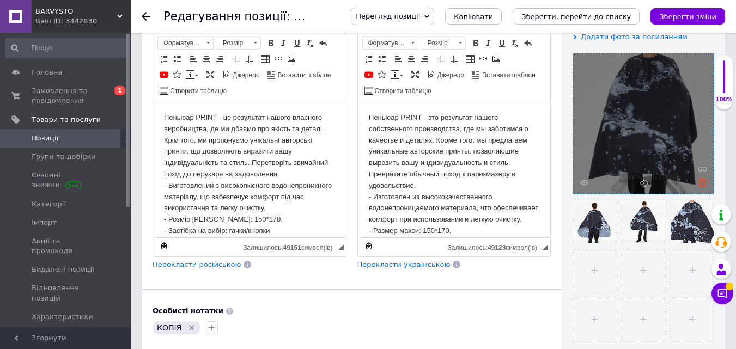
click at [703, 179] on icon at bounding box center [702, 183] width 8 height 8
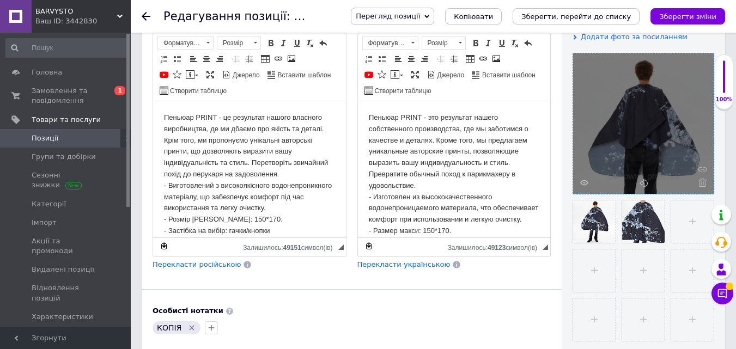
click at [702, 186] on use at bounding box center [702, 183] width 8 height 8
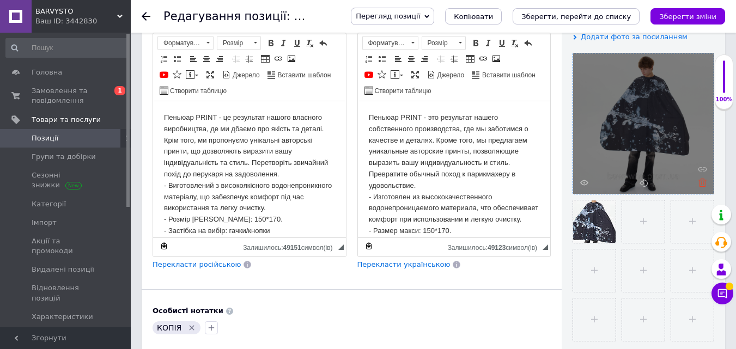
click at [701, 185] on icon at bounding box center [702, 183] width 8 height 8
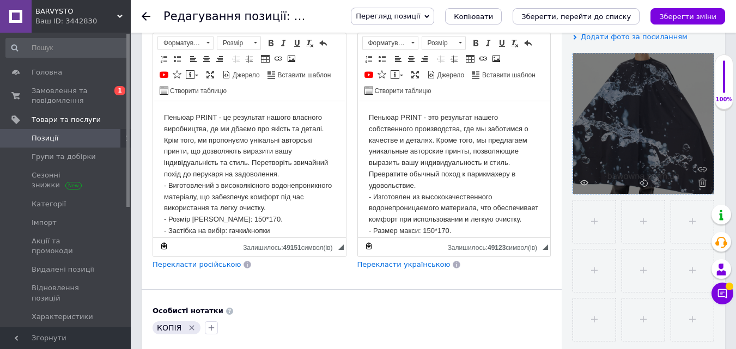
click at [701, 185] on icon at bounding box center [702, 183] width 8 height 8
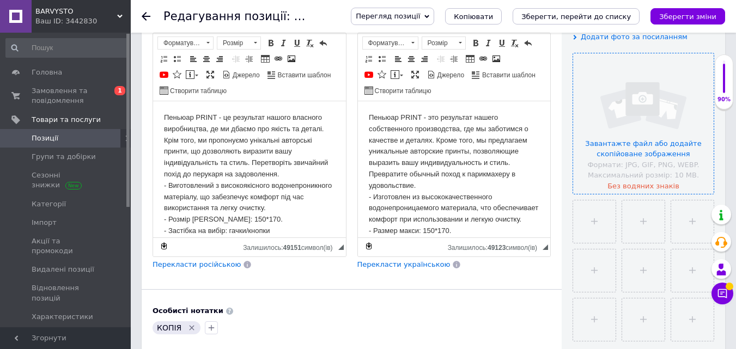
click at [664, 105] on input "file" at bounding box center [643, 123] width 141 height 141
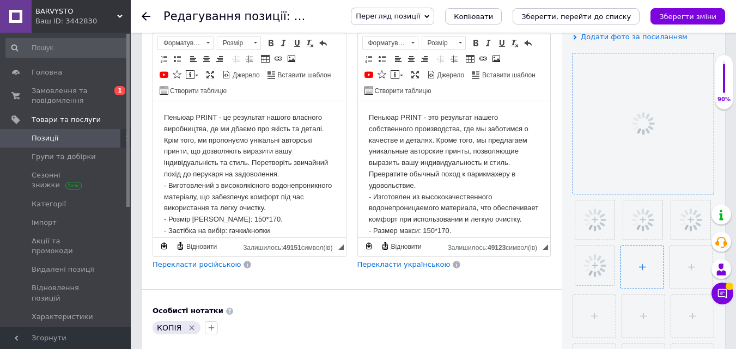
click at [643, 262] on input "file" at bounding box center [642, 267] width 42 height 42
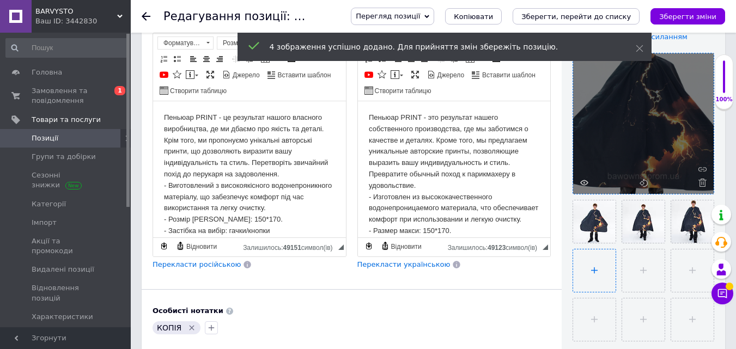
type input "C:\fakepath\foto-109.jpg"
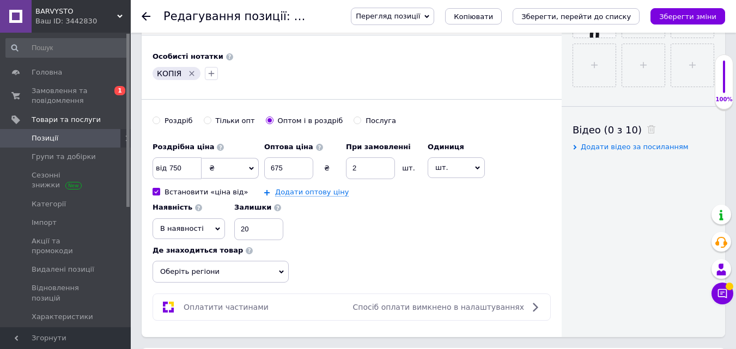
scroll to position [490, 0]
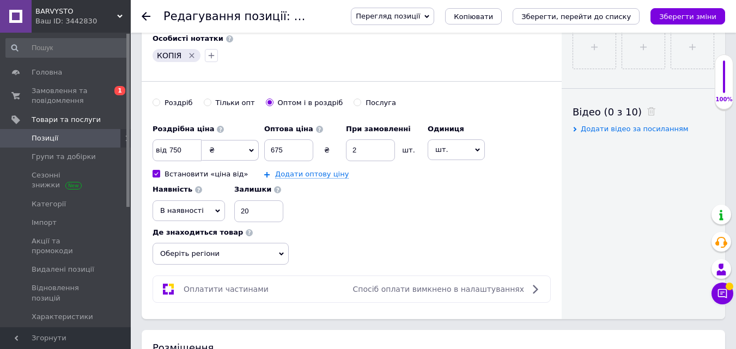
click at [262, 245] on span "Оберіть регіони" at bounding box center [221, 254] width 136 height 22
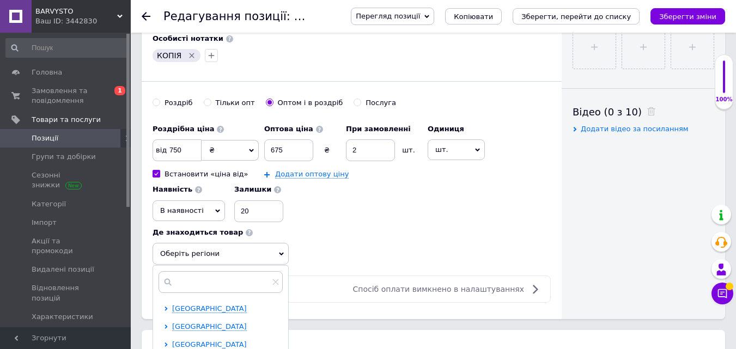
click at [175, 344] on span "[GEOGRAPHIC_DATA]" at bounding box center [209, 345] width 75 height 8
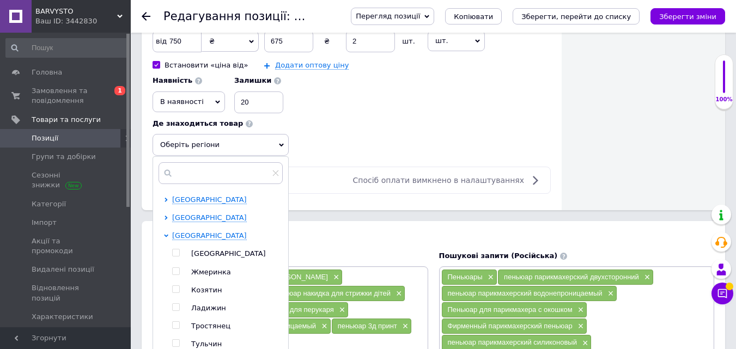
drag, startPoint x: 175, startPoint y: 255, endPoint x: 249, endPoint y: 217, distance: 83.3
click at [175, 255] on input "checkbox" at bounding box center [175, 253] width 7 height 7
checkbox input "true"
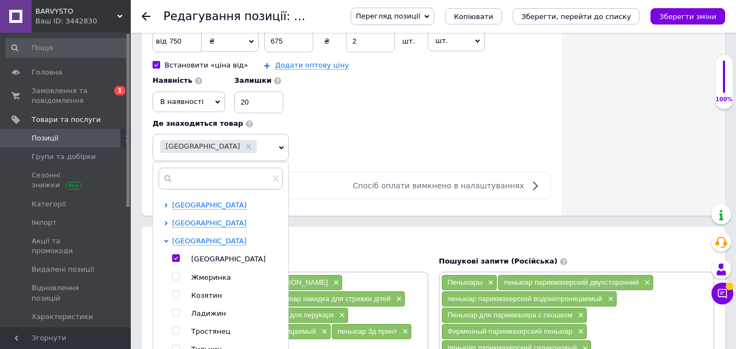
click at [364, 140] on div "Роздрібна ціна від 750 ₴ $ EUR CHF GBP ¥ PLN ₸ MDL HUF KGS CNY TRY KRW lei Вста…" at bounding box center [352, 85] width 398 height 151
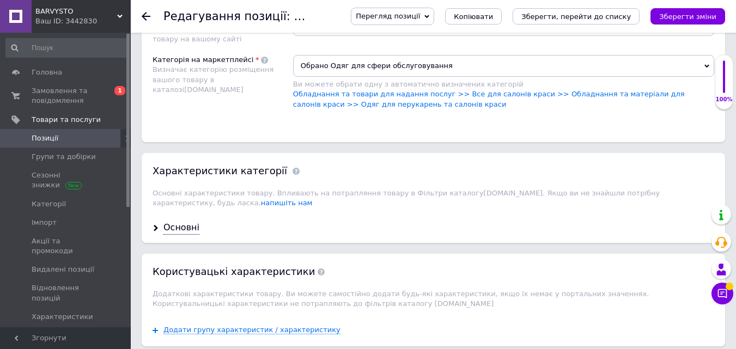
scroll to position [1090, 0]
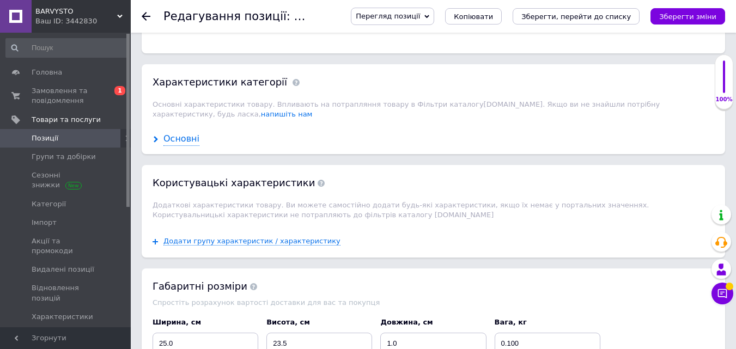
click at [187, 135] on div "Основні" at bounding box center [181, 139] width 36 height 13
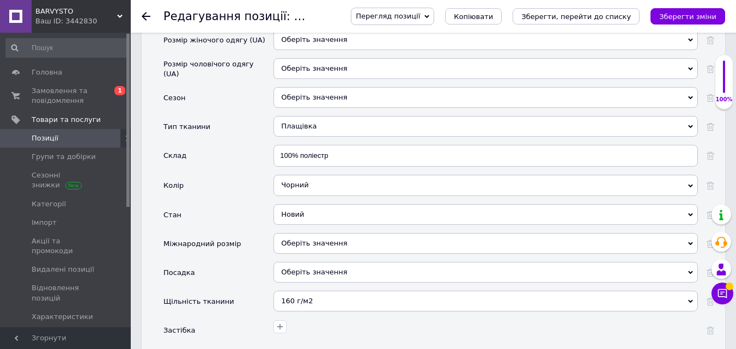
scroll to position [1417, 0]
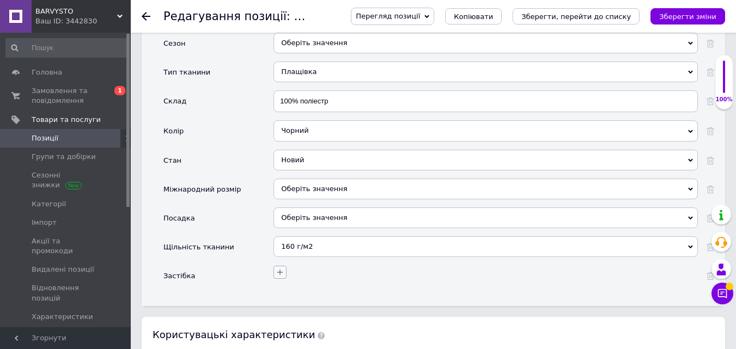
click at [283, 268] on icon "button" at bounding box center [280, 272] width 9 height 9
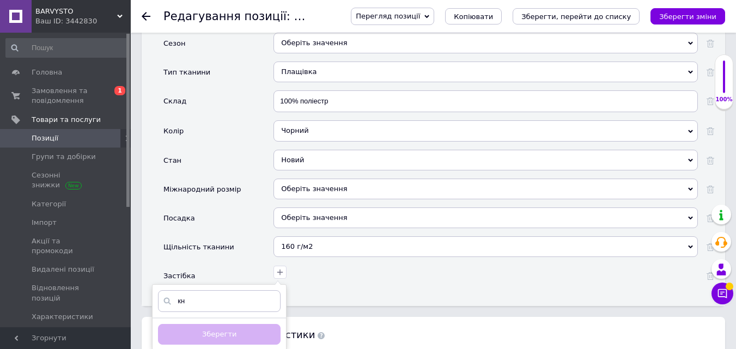
type input "к"
type input "Г"
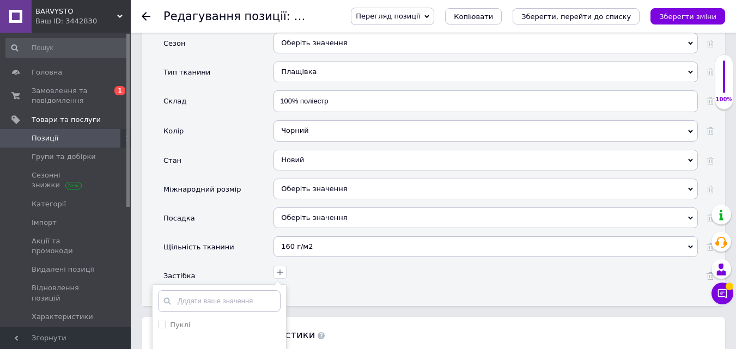
click at [370, 280] on div "Основні Виробник Оберіть значення Країна виробник [GEOGRAPHIC_DATA] [GEOGRAPHIC…" at bounding box center [434, 52] width 584 height 508
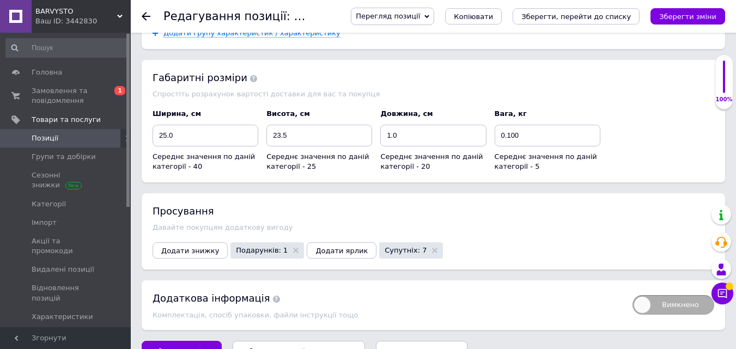
scroll to position [1795, 0]
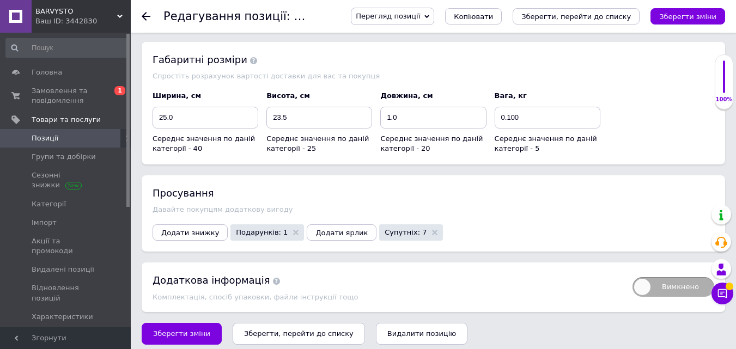
click at [262, 330] on icon "Зберегти, перейти до списку" at bounding box center [299, 334] width 110 height 8
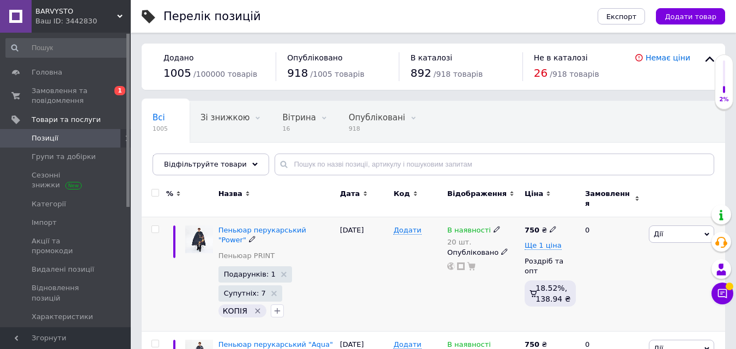
scroll to position [54, 0]
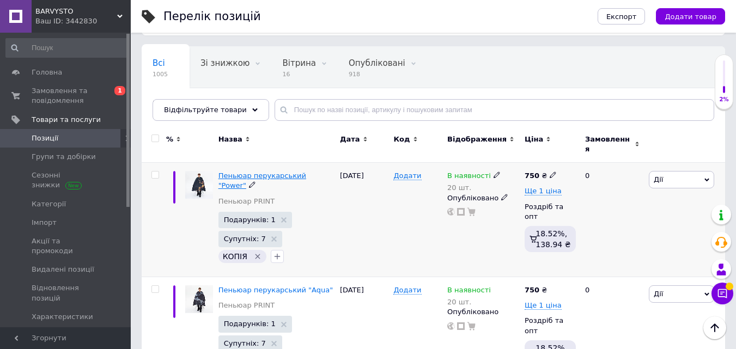
click at [306, 172] on span "Пеньюар перукарський "Power"" at bounding box center [262, 181] width 88 height 18
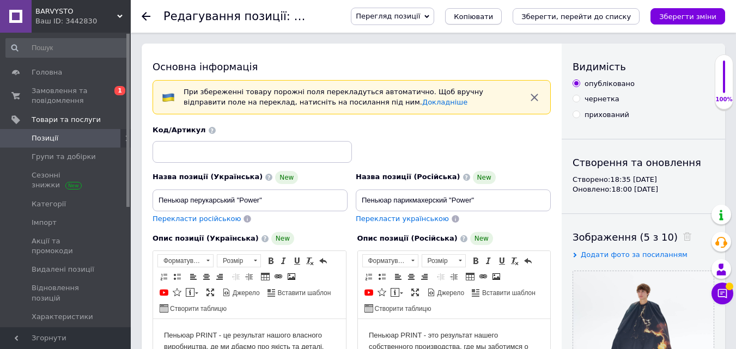
click at [493, 17] on span "Копіювати" at bounding box center [473, 17] width 39 height 8
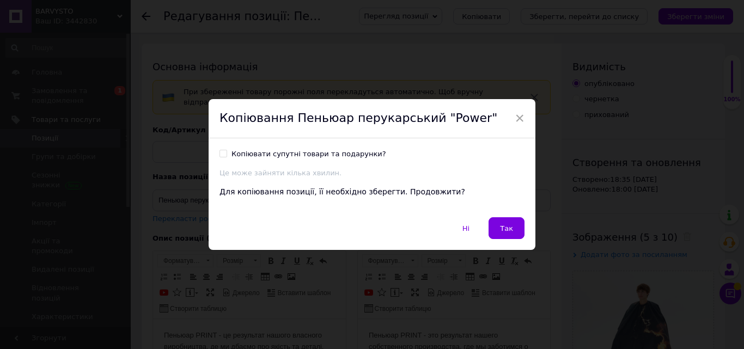
click at [225, 155] on label "Копіювати супутні товари та подарунки?" at bounding box center [303, 154] width 167 height 10
click at [225, 155] on input "Копіювати супутні товари та подарунки?" at bounding box center [223, 153] width 7 height 7
checkbox input "true"
click at [519, 231] on button "Так" at bounding box center [507, 228] width 36 height 22
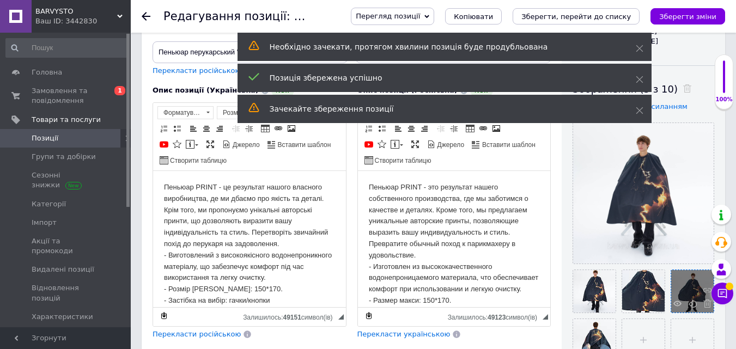
scroll to position [163, 0]
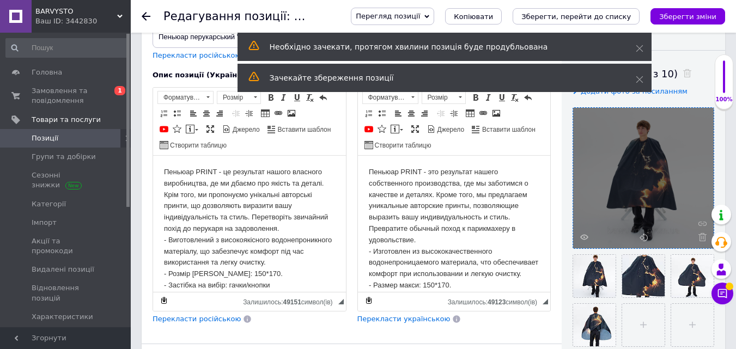
click at [699, 238] on icon at bounding box center [702, 237] width 8 height 8
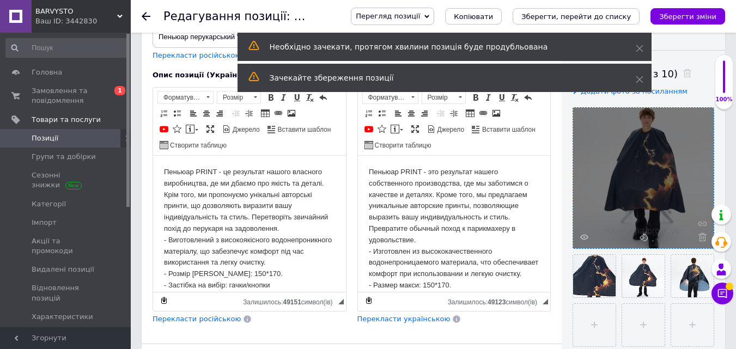
click at [701, 239] on icon at bounding box center [702, 237] width 8 height 8
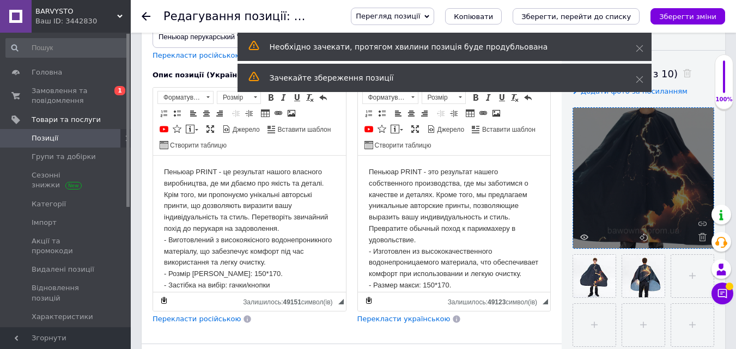
click at [701, 239] on icon at bounding box center [702, 237] width 8 height 8
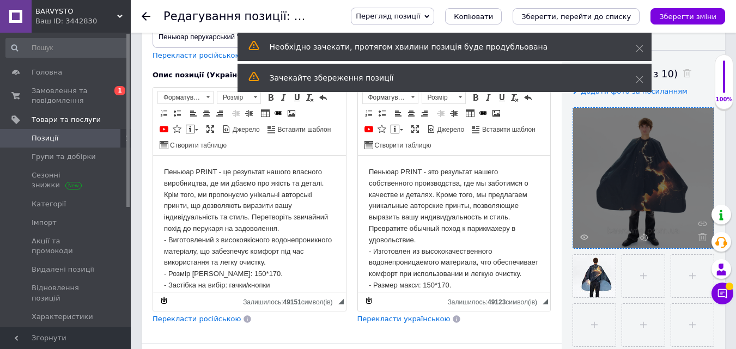
click at [702, 239] on icon at bounding box center [702, 237] width 8 height 8
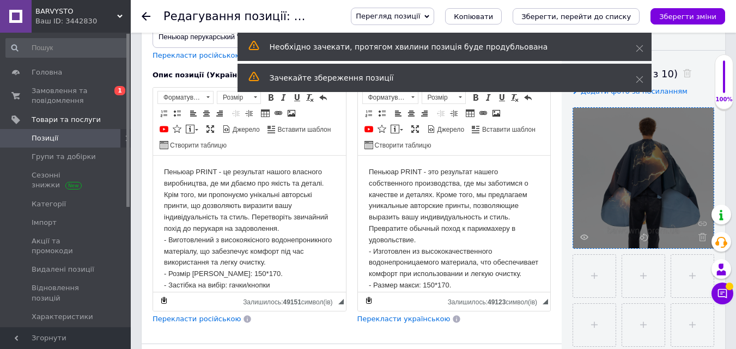
click at [703, 239] on icon at bounding box center [702, 237] width 8 height 8
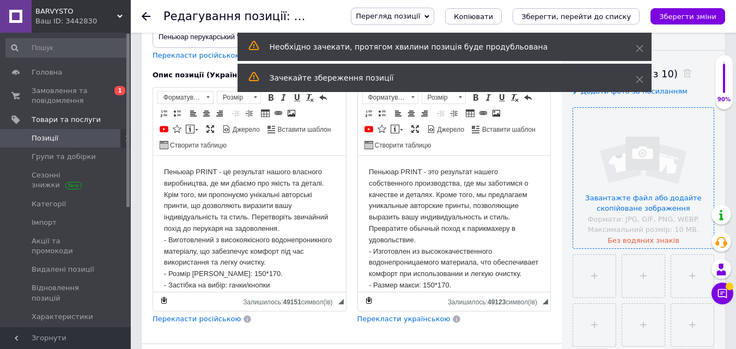
click at [654, 163] on input "file" at bounding box center [643, 178] width 141 height 141
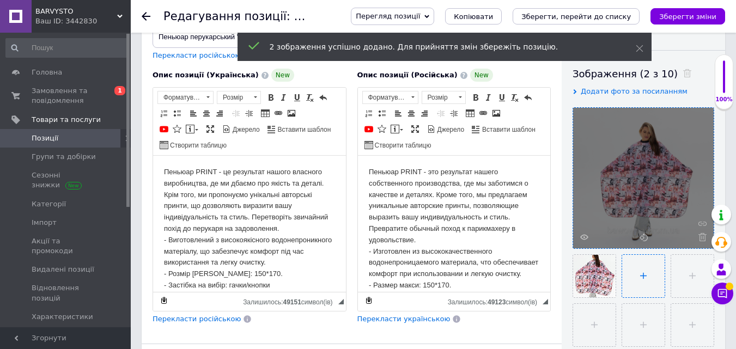
click at [647, 265] on input "file" at bounding box center [643, 276] width 42 height 42
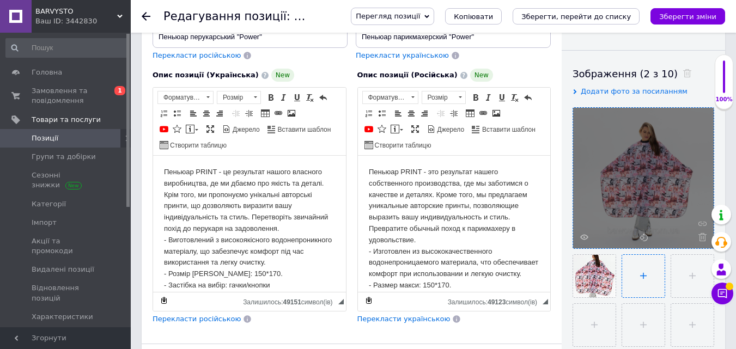
type input "C:\fakepath\foto-153.jpg"
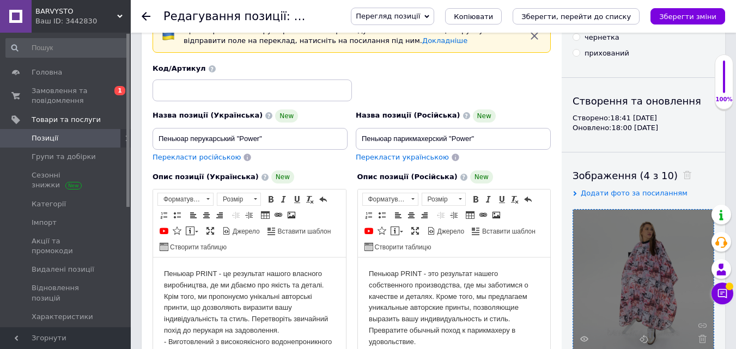
scroll to position [54, 0]
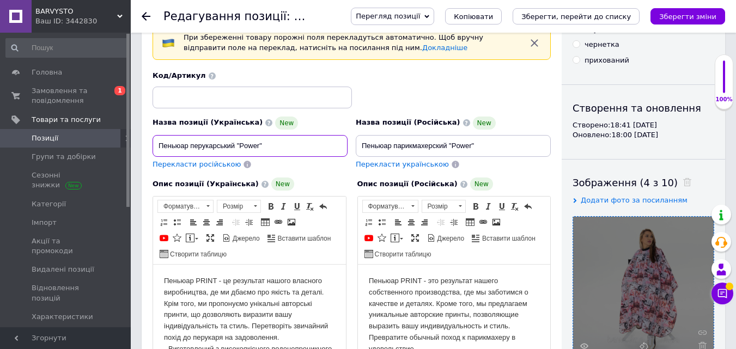
click at [247, 142] on input "Пеньюар перукарський "Power"" at bounding box center [250, 146] width 195 height 22
paste input "vogue"
click at [243, 144] on input "Пеньюар перукарський "vogue"" at bounding box center [250, 146] width 195 height 22
click at [259, 143] on input "Пеньюар перукарський "Vogue"" at bounding box center [250, 146] width 195 height 22
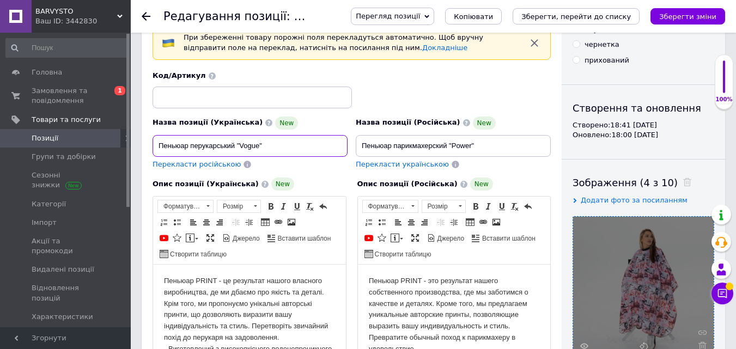
click at [259, 143] on input "Пеньюар перукарський "Vogue"" at bounding box center [250, 146] width 195 height 22
click at [247, 147] on input "Пеньюар перукарський "Vogue"" at bounding box center [250, 146] width 195 height 22
type input "Пеньюар перукарський "Vogue""
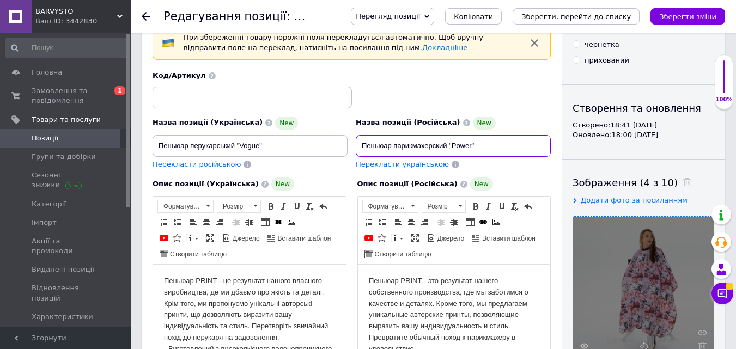
click at [464, 144] on input "Пеньюар парикмахерский "Power"" at bounding box center [453, 146] width 195 height 22
paste input "Vogue"
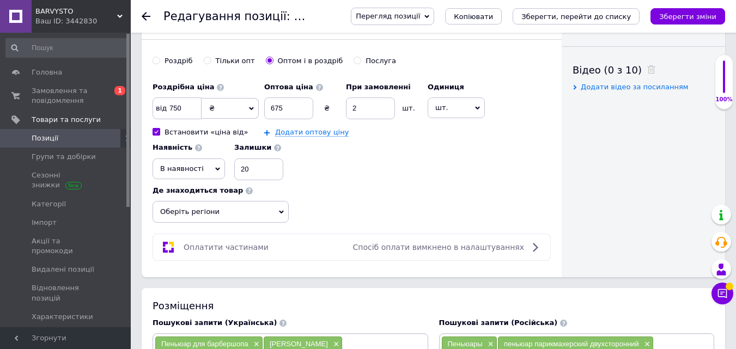
scroll to position [545, 0]
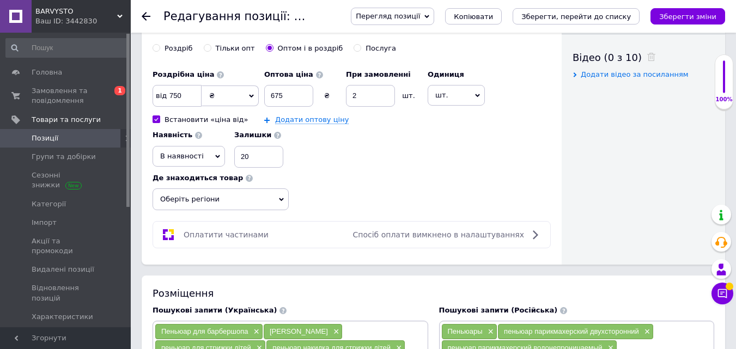
type input "Пеньюар парикмахерский "Vogue""
click at [186, 202] on span "Оберіть регіони" at bounding box center [221, 200] width 136 height 22
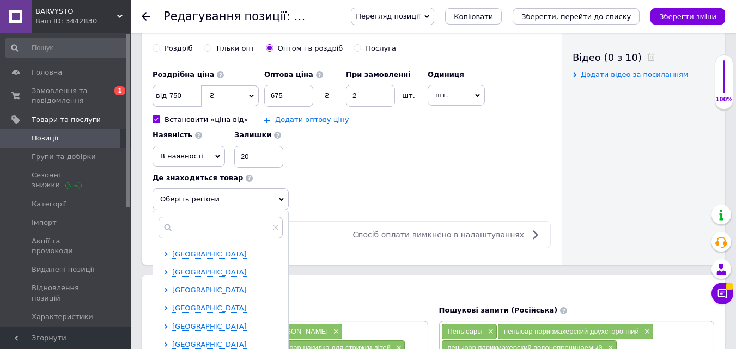
click at [173, 290] on span "[GEOGRAPHIC_DATA]" at bounding box center [209, 290] width 75 height 8
click at [177, 305] on input "checkbox" at bounding box center [175, 307] width 7 height 7
checkbox input "true"
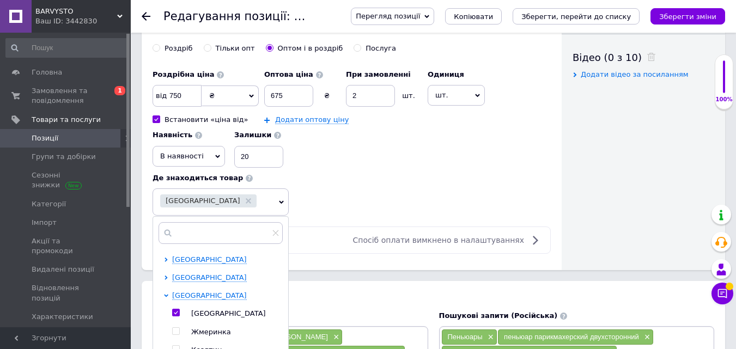
click at [372, 177] on div "Роздрібна ціна від 750 ₴ $ EUR CHF GBP ¥ PLN ₸ MDL HUF KGS CNY TRY KRW lei Вста…" at bounding box center [352, 139] width 398 height 151
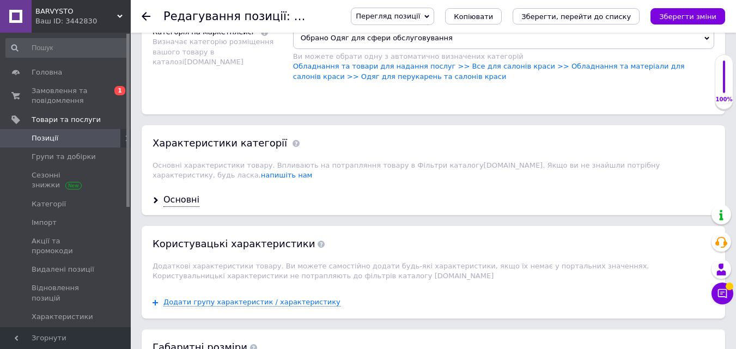
scroll to position [1035, 0]
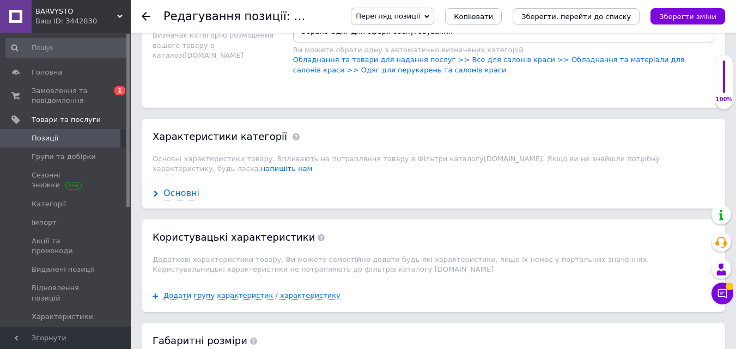
click at [167, 187] on div "Основні" at bounding box center [181, 193] width 36 height 13
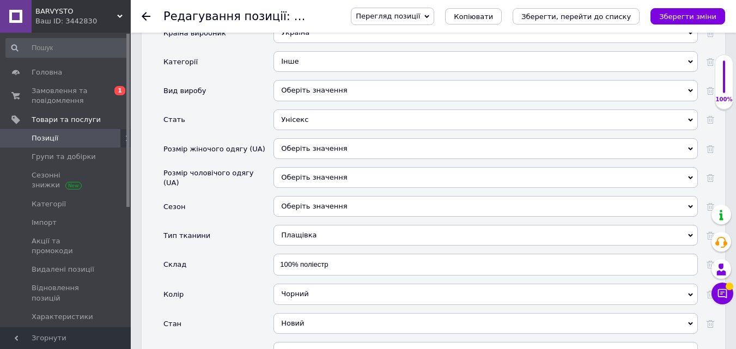
scroll to position [1308, 0]
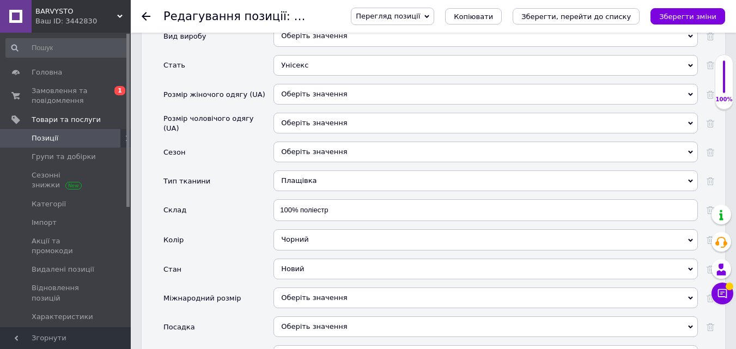
click at [316, 229] on div "Чорний" at bounding box center [486, 239] width 424 height 21
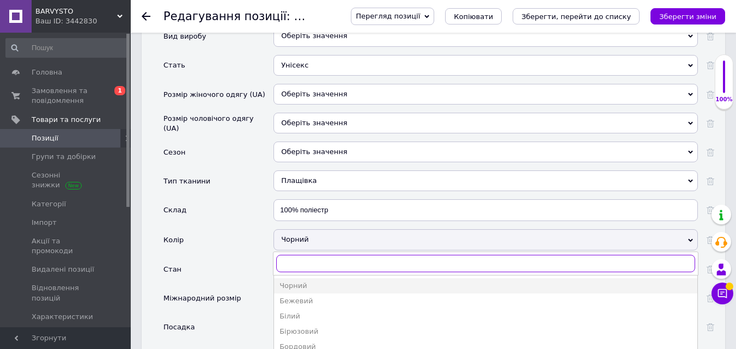
type input "h"
type input "р"
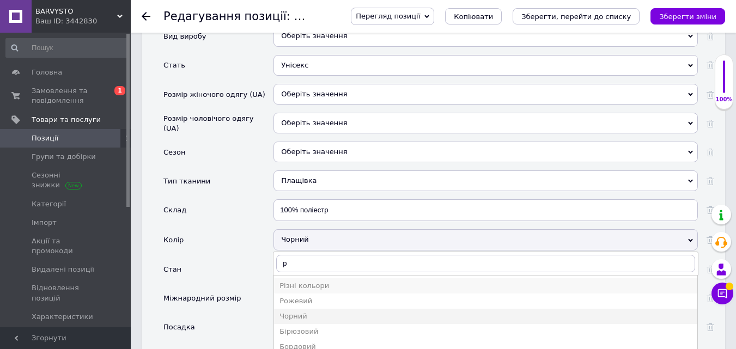
click at [306, 281] on div "Різні кольори" at bounding box center [486, 286] width 412 height 10
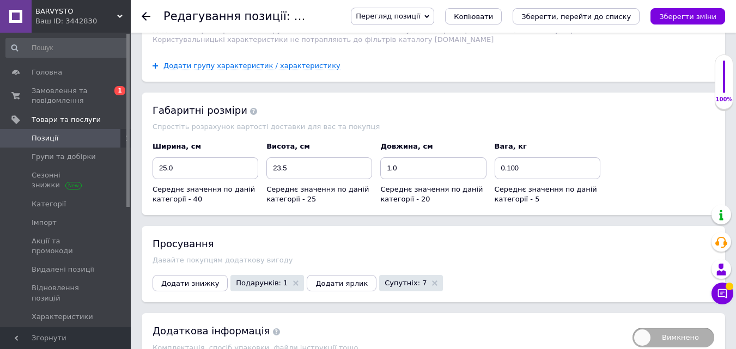
scroll to position [1795, 0]
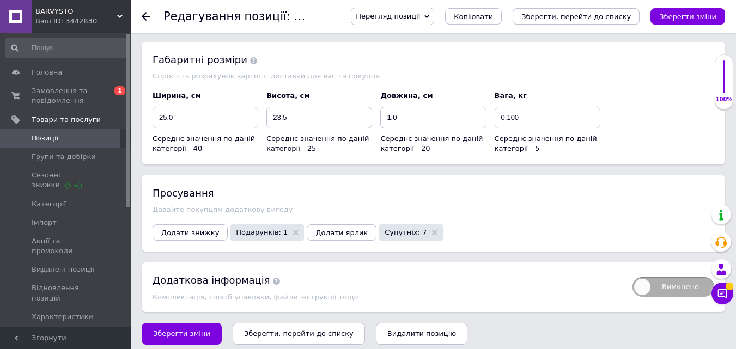
click at [585, 17] on icon "Зберегти, перейти до списку" at bounding box center [576, 17] width 110 height 8
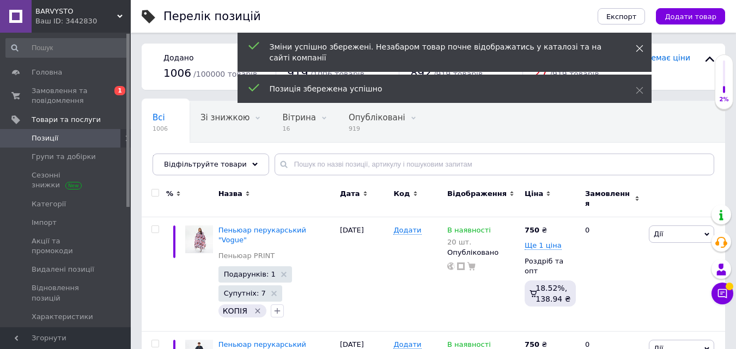
drag, startPoint x: 642, startPoint y: 48, endPoint x: 643, endPoint y: 60, distance: 11.5
click at [642, 49] on icon at bounding box center [640, 49] width 8 height 8
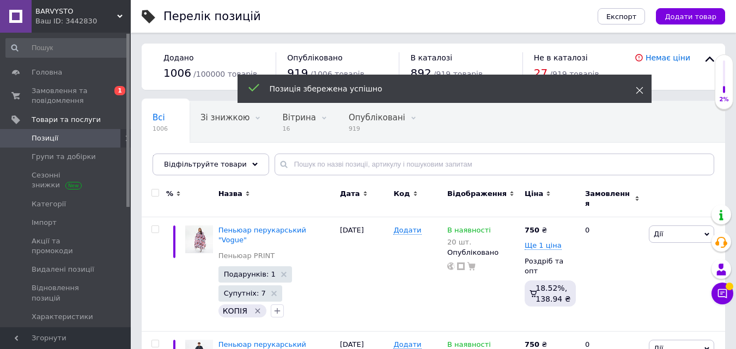
click at [639, 87] on use at bounding box center [639, 90] width 7 height 7
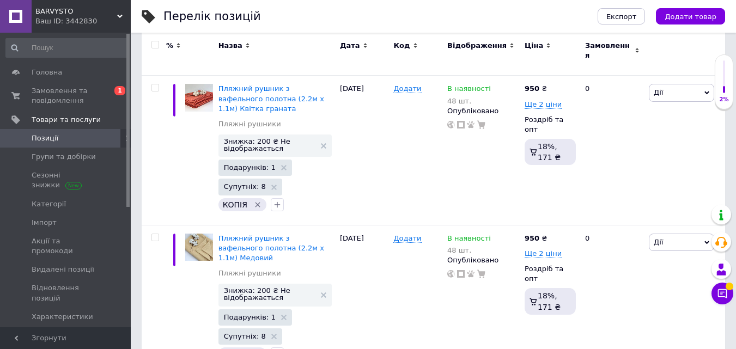
scroll to position [2226, 0]
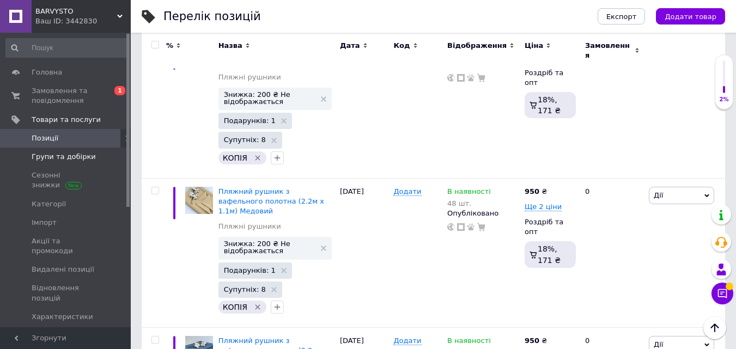
click at [54, 156] on span "Групи та добірки" at bounding box center [64, 157] width 64 height 10
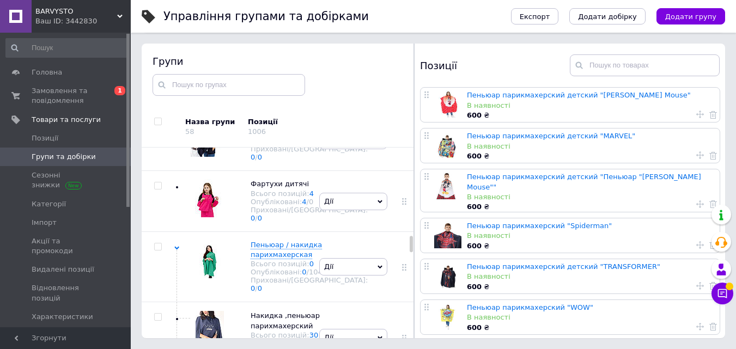
scroll to position [1490, 0]
